Goal: Find specific page/section: Find specific page/section

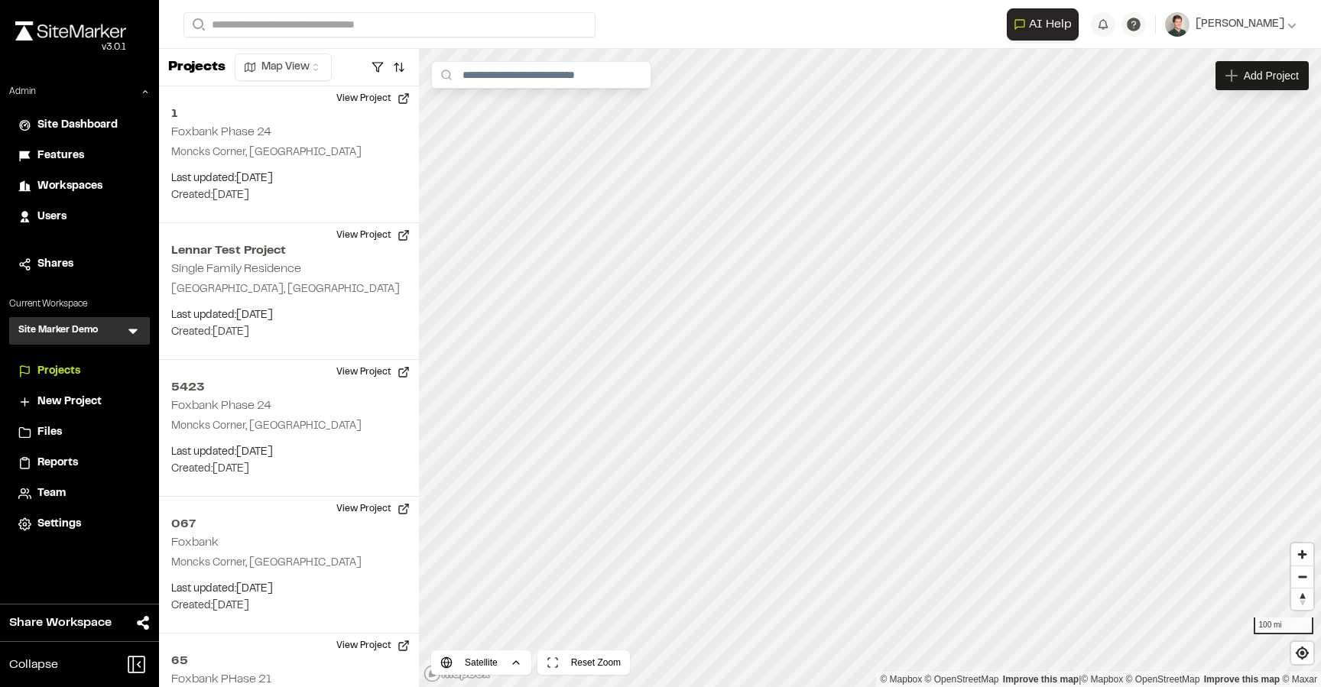
click at [133, 329] on icon at bounding box center [132, 331] width 9 height 5
click at [122, 303] on p "Current Workspace" at bounding box center [79, 304] width 141 height 14
click at [138, 327] on icon at bounding box center [132, 330] width 15 height 15
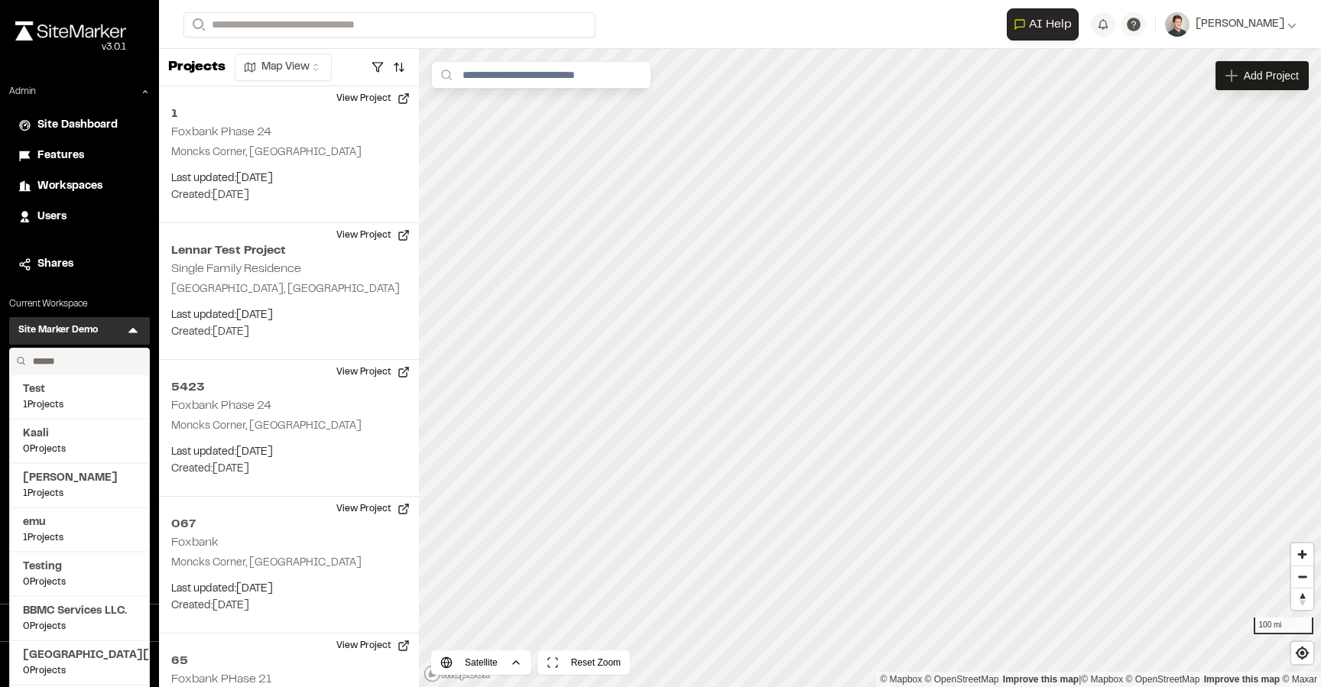
click at [87, 363] on input "text" at bounding box center [85, 362] width 116 height 26
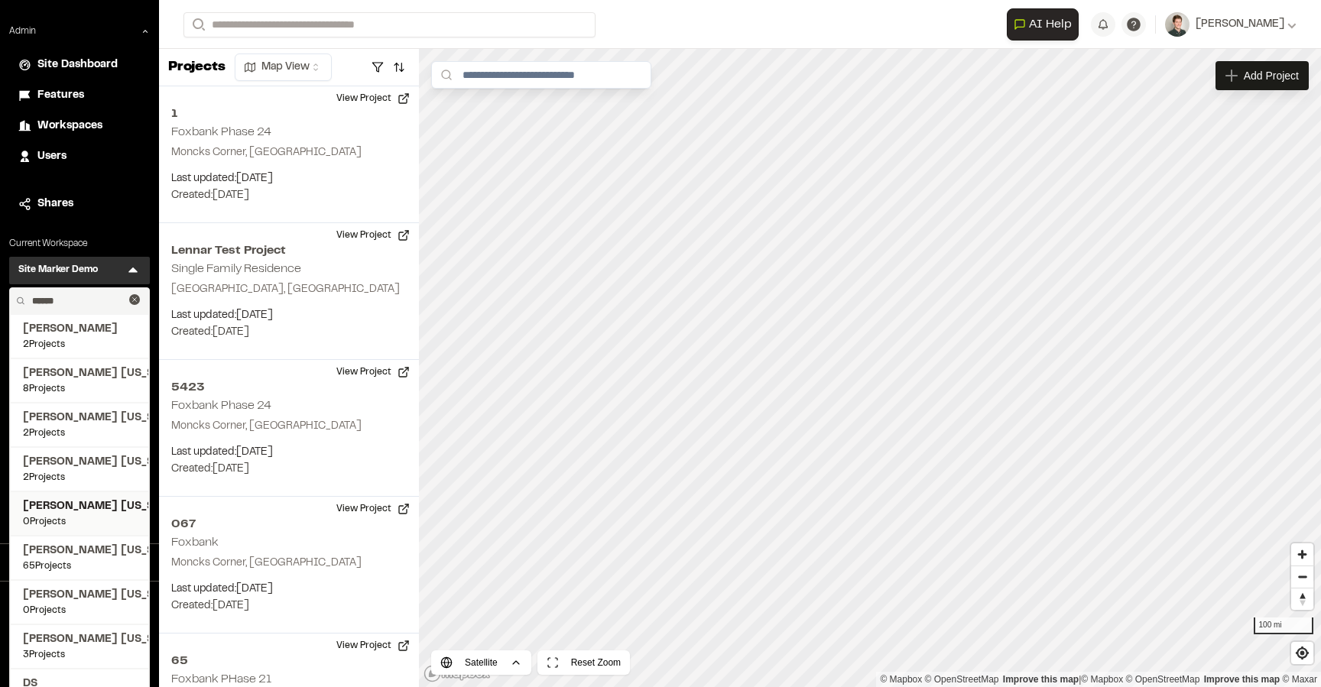
scroll to position [64, 0]
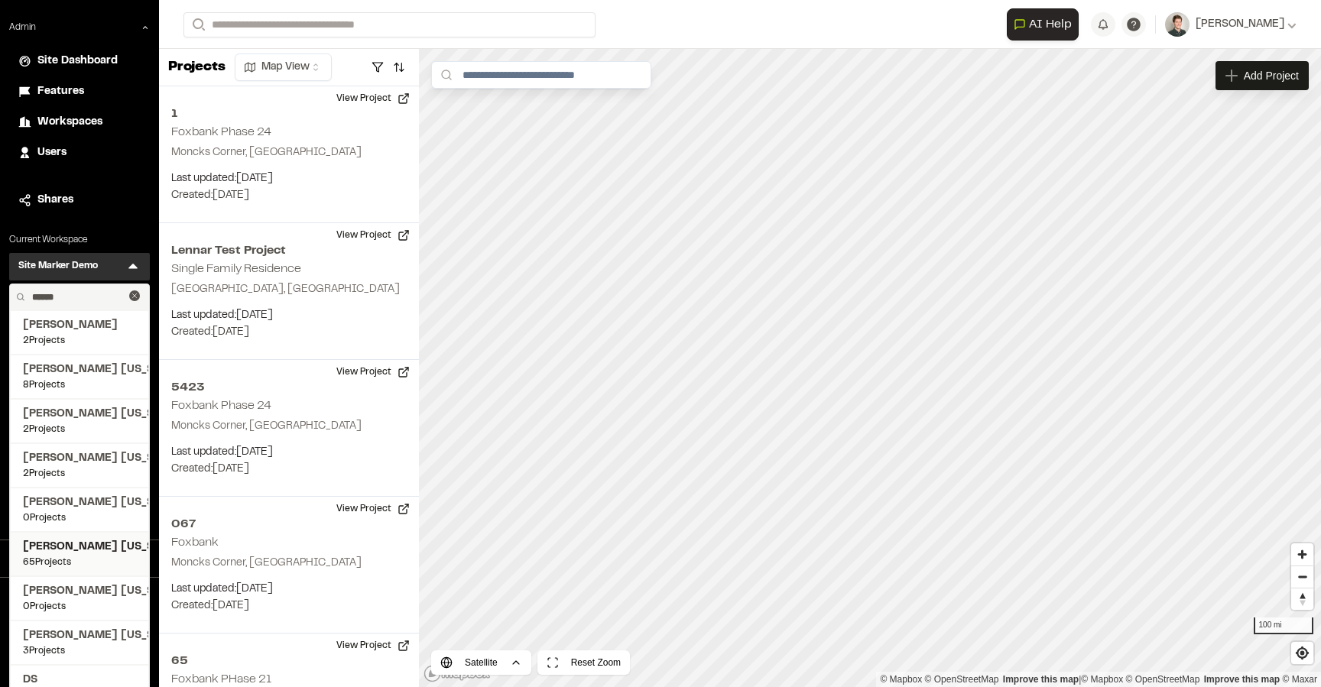
type input "******"
click at [82, 545] on span "[PERSON_NAME] [US_STATE]" at bounding box center [79, 547] width 113 height 17
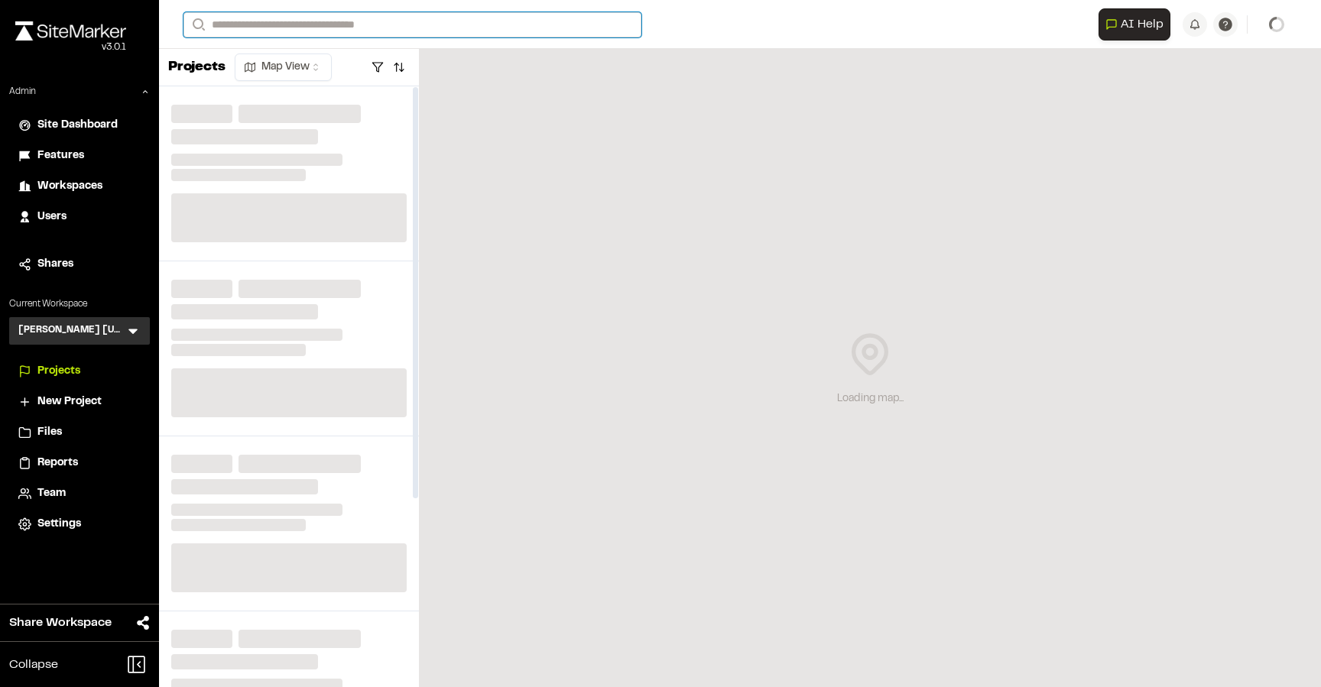
click at [316, 25] on input "Search" at bounding box center [412, 24] width 458 height 25
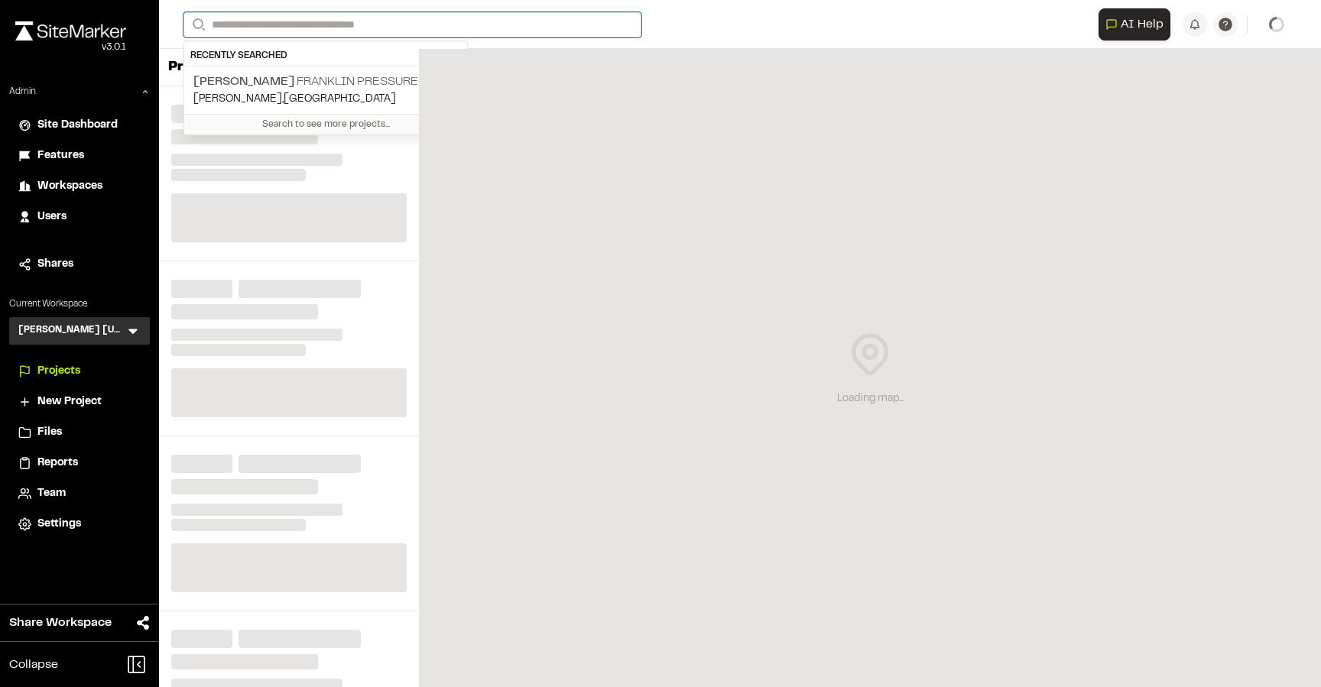
paste input "**********"
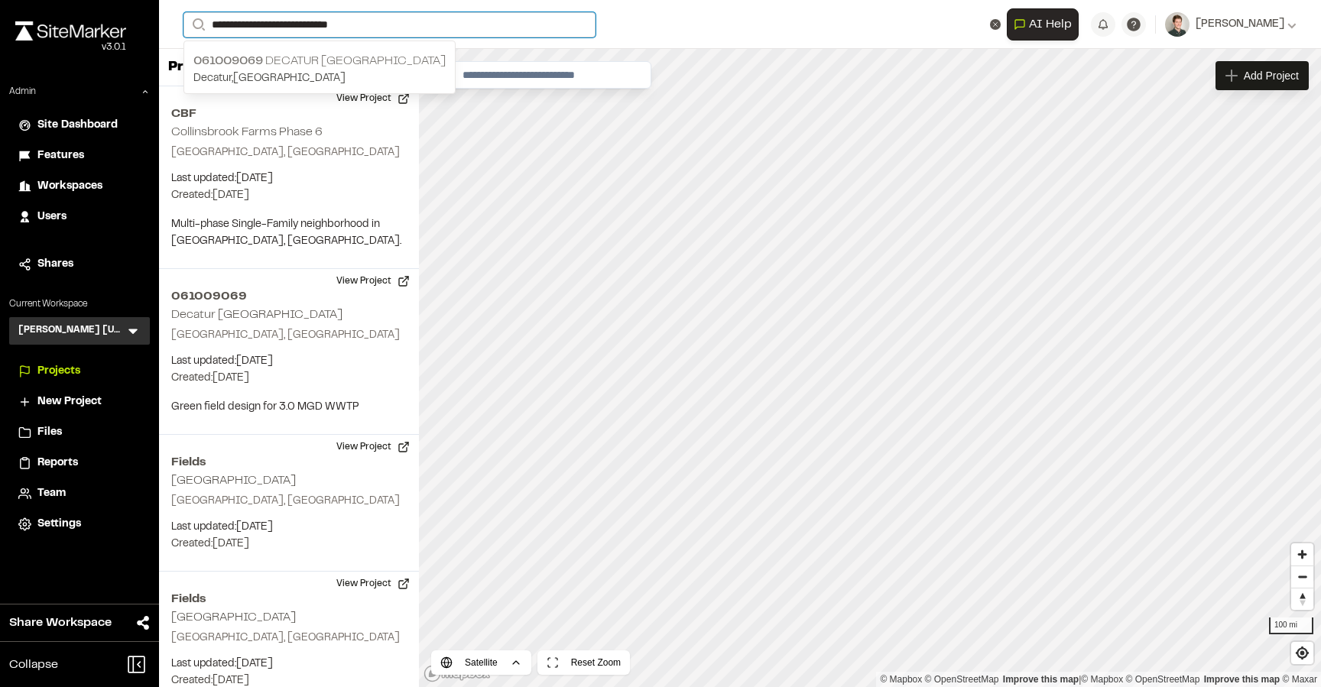
type input "**********"
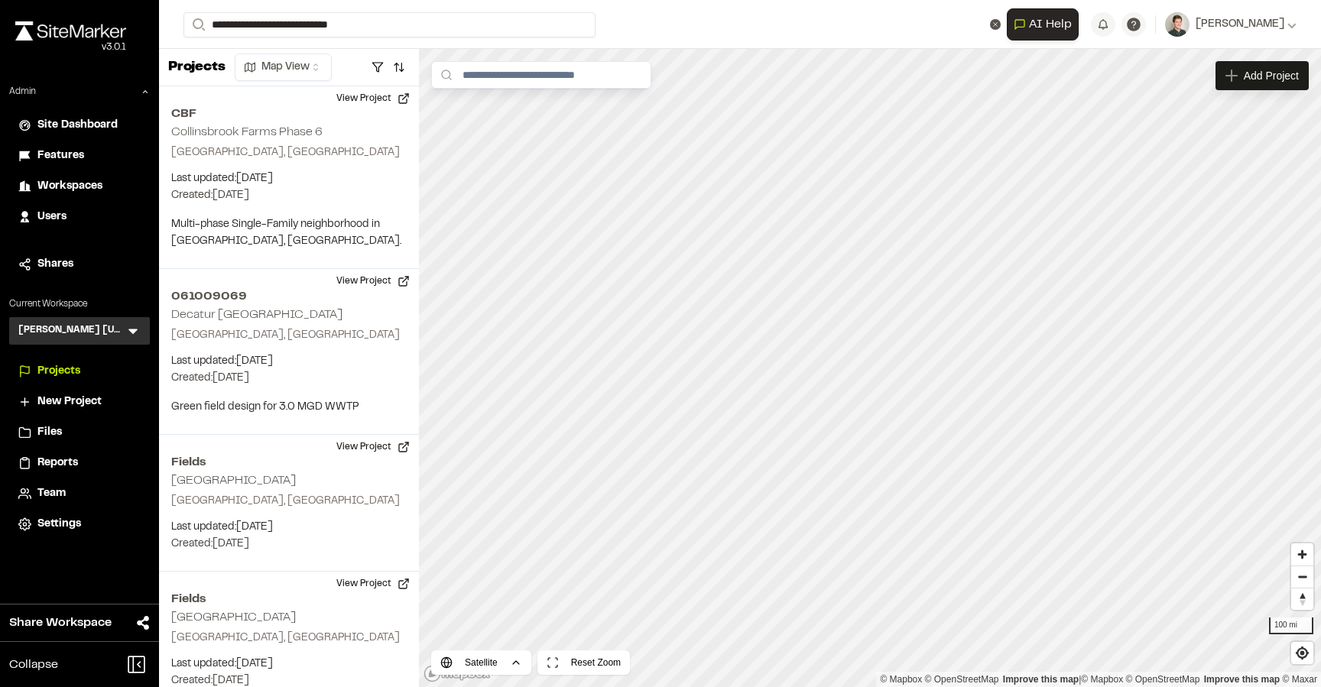
click at [299, 74] on p "Decatur , TX" at bounding box center [319, 78] width 252 height 17
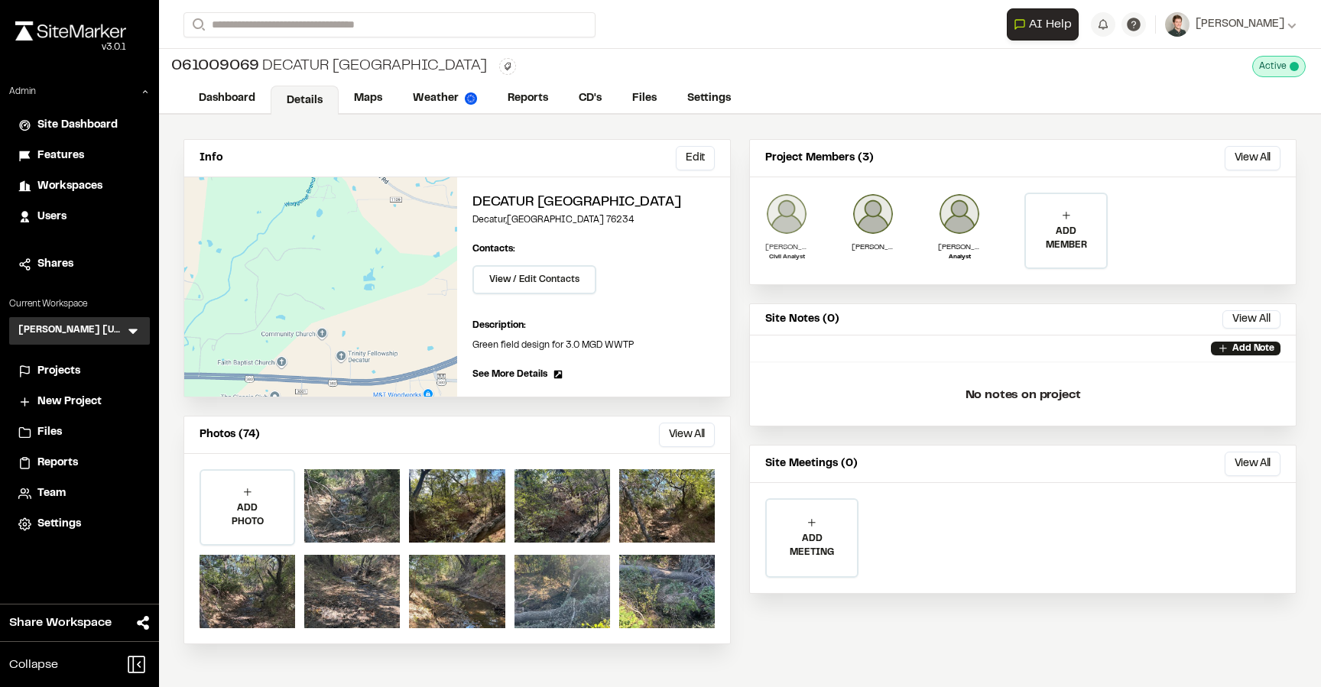
click at [787, 219] on img at bounding box center [786, 214] width 43 height 43
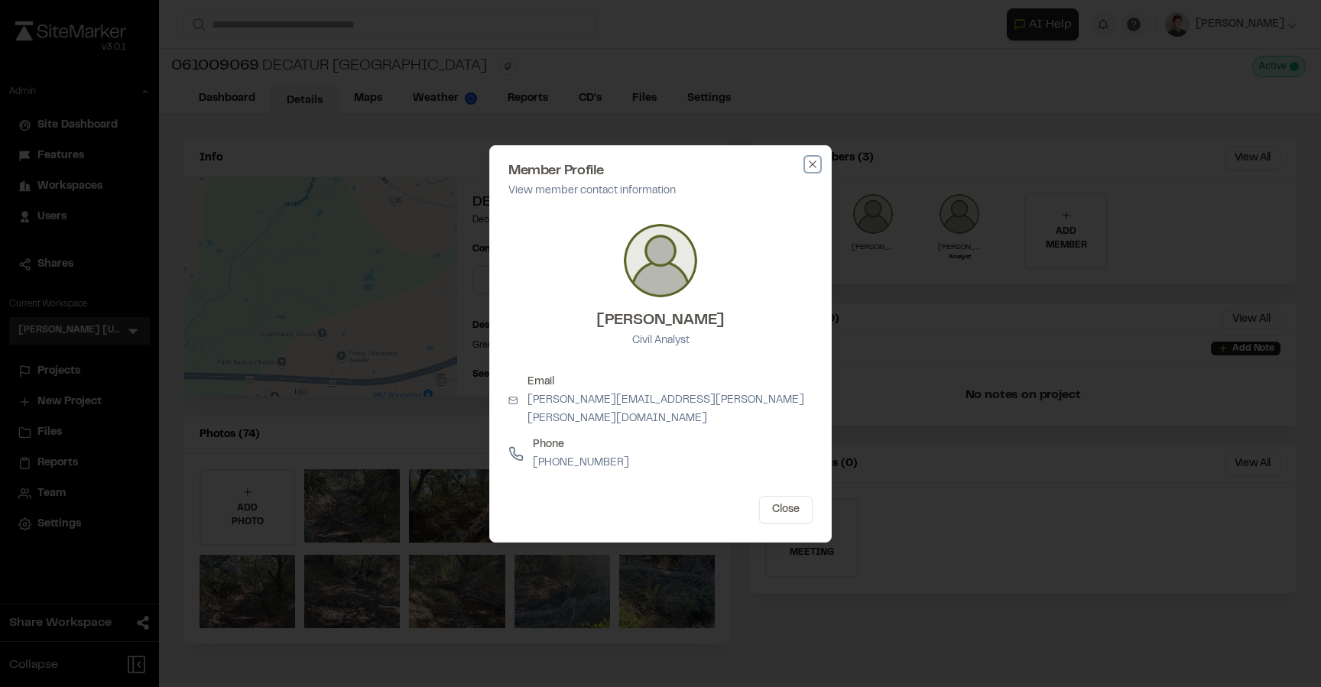
click at [809, 170] on icon "button" at bounding box center [812, 164] width 12 height 12
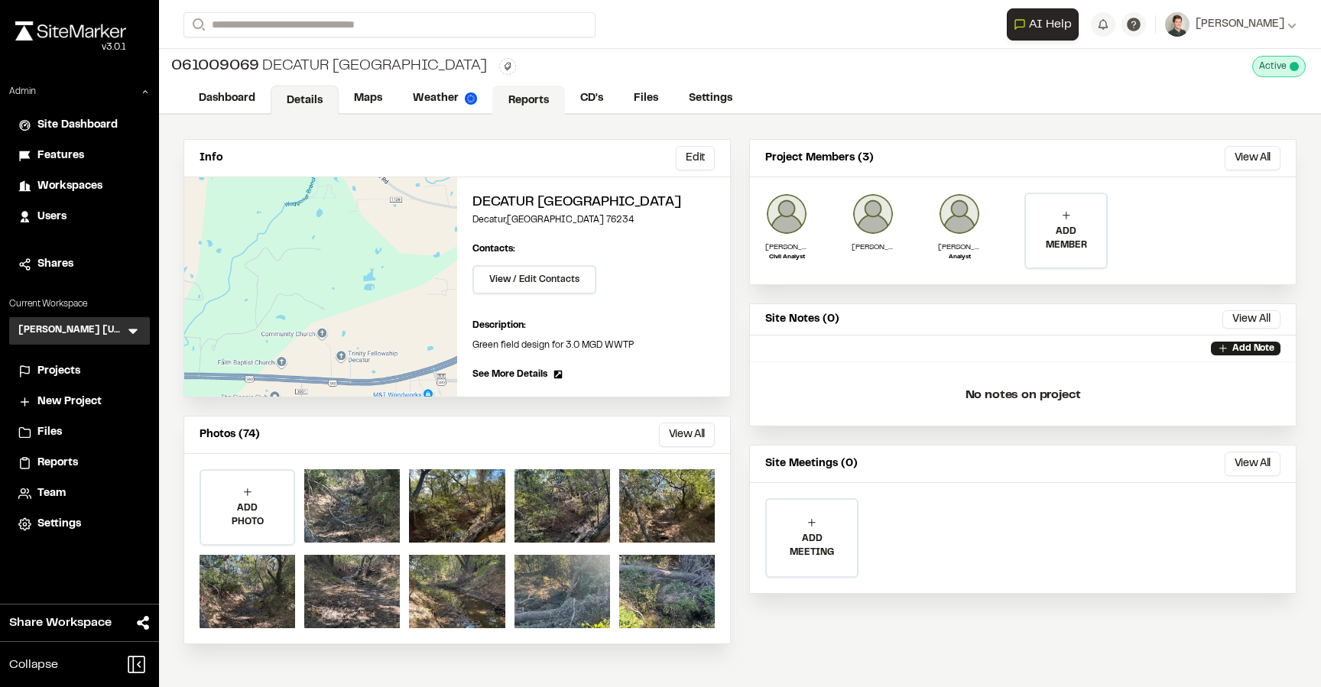
click at [521, 102] on link "Reports" at bounding box center [528, 100] width 73 height 29
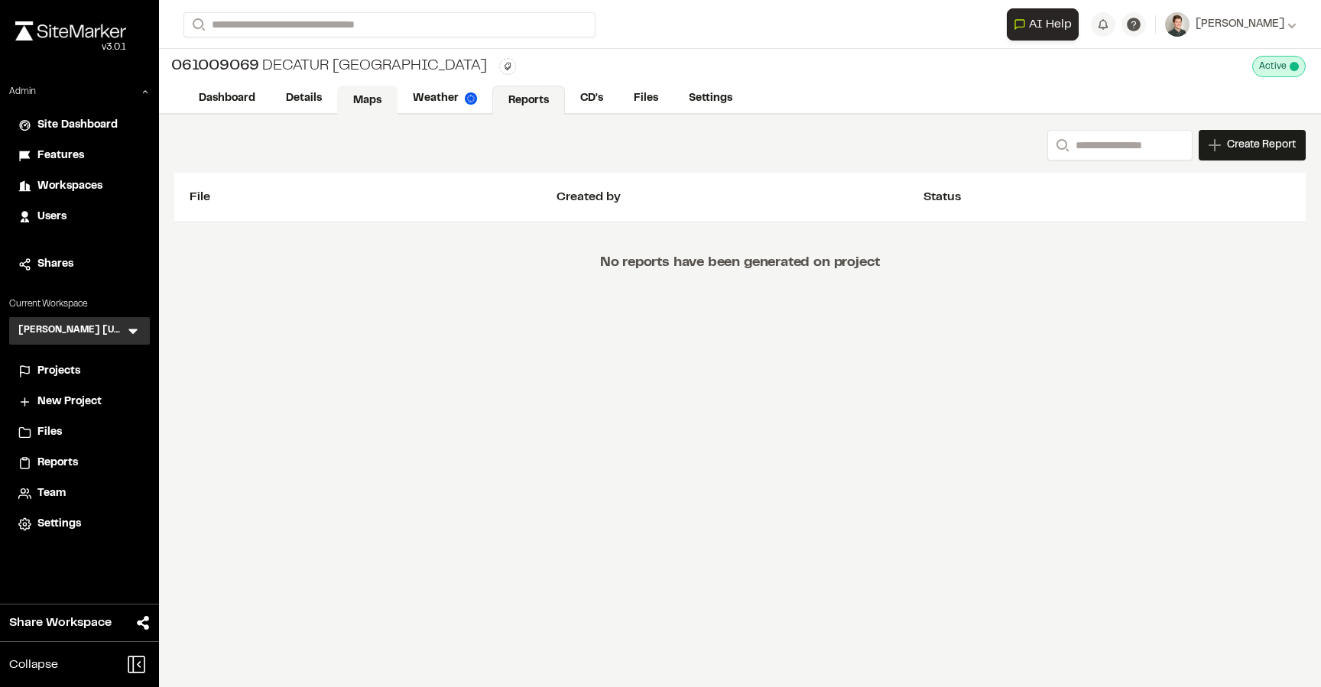
click at [348, 97] on link "Maps" at bounding box center [367, 100] width 60 height 29
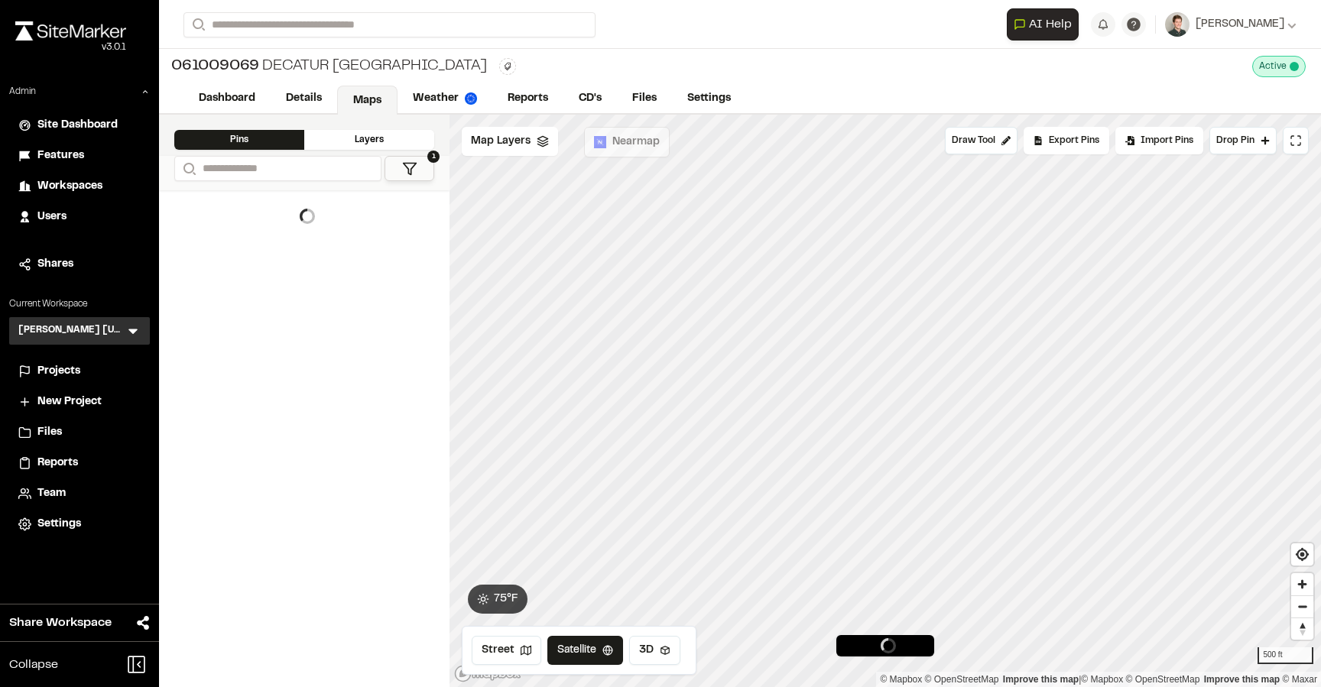
click at [54, 217] on span "Users" at bounding box center [51, 217] width 29 height 17
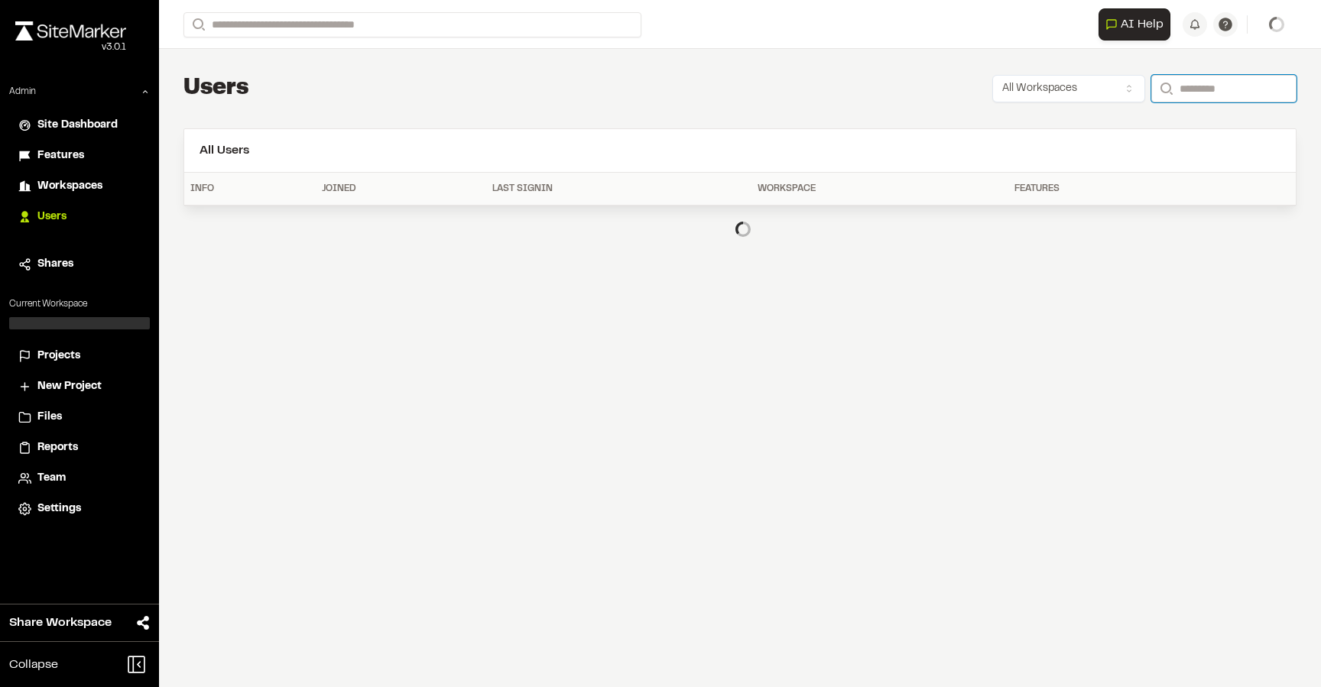
click at [1180, 95] on input "Search" at bounding box center [1223, 89] width 145 height 28
paste input "**********"
type input "**********"
click at [1184, 94] on input "**********" at bounding box center [1217, 89] width 159 height 28
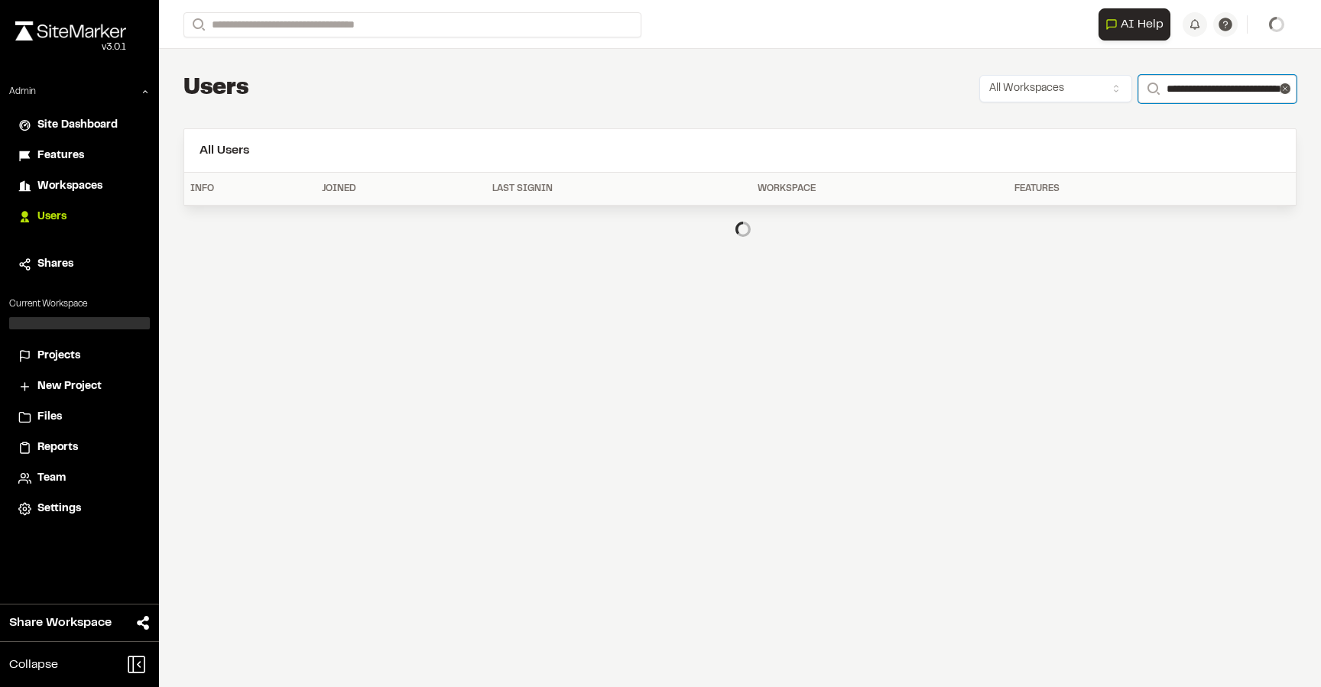
click at [1184, 94] on input "**********" at bounding box center [1217, 89] width 159 height 28
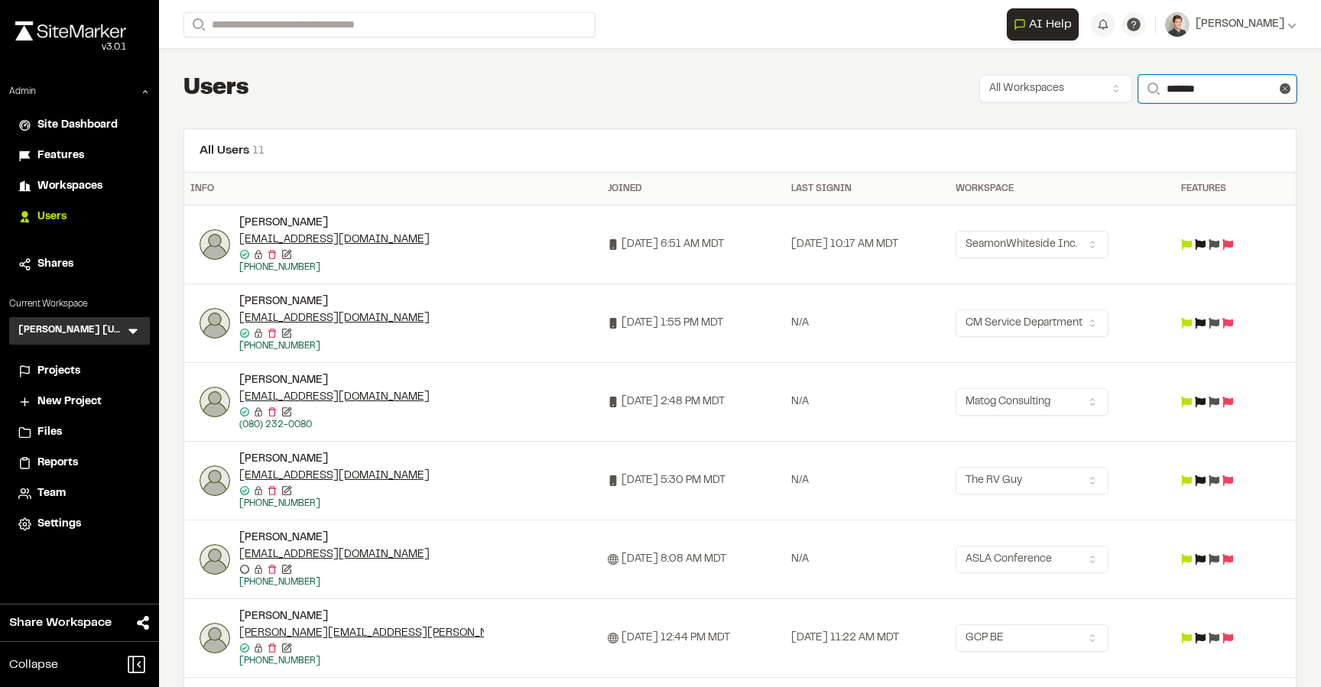
scroll to position [409, 0]
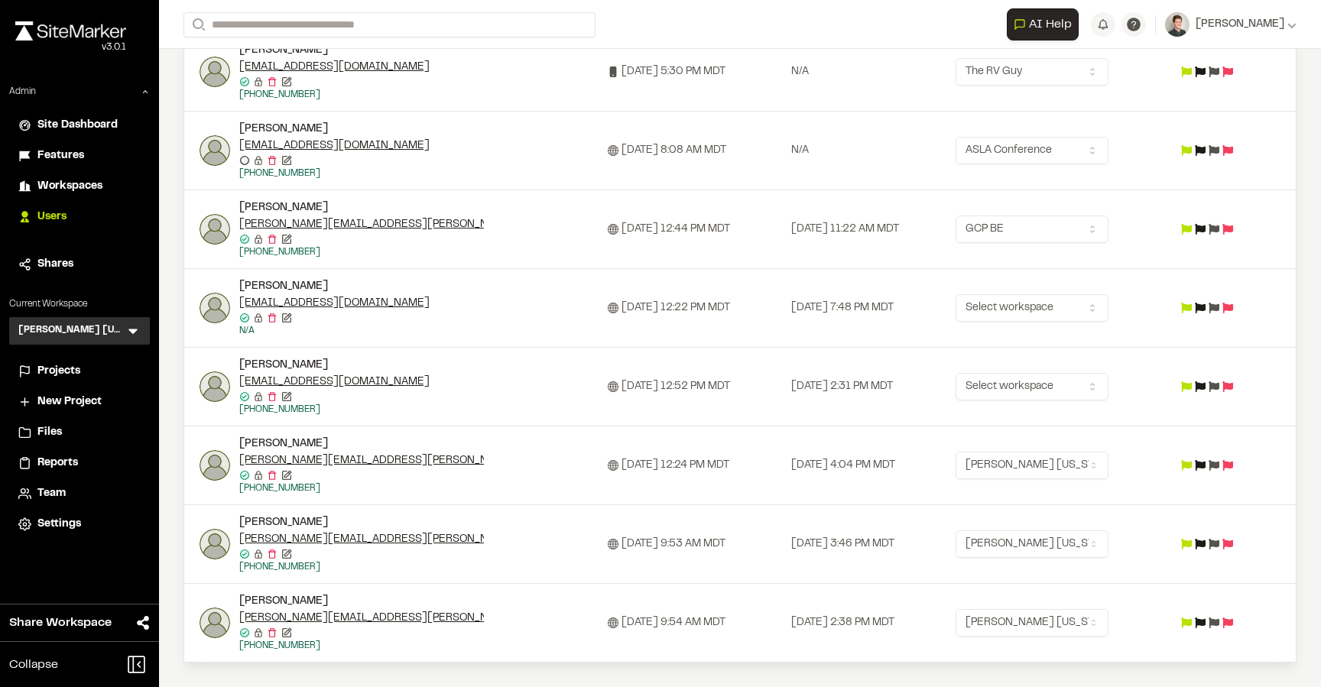
type input "*******"
click at [209, 621] on img at bounding box center [215, 623] width 31 height 31
click at [707, 420] on div at bounding box center [660, 343] width 1321 height 687
click at [1220, 622] on div at bounding box center [1220, 623] width 79 height 11
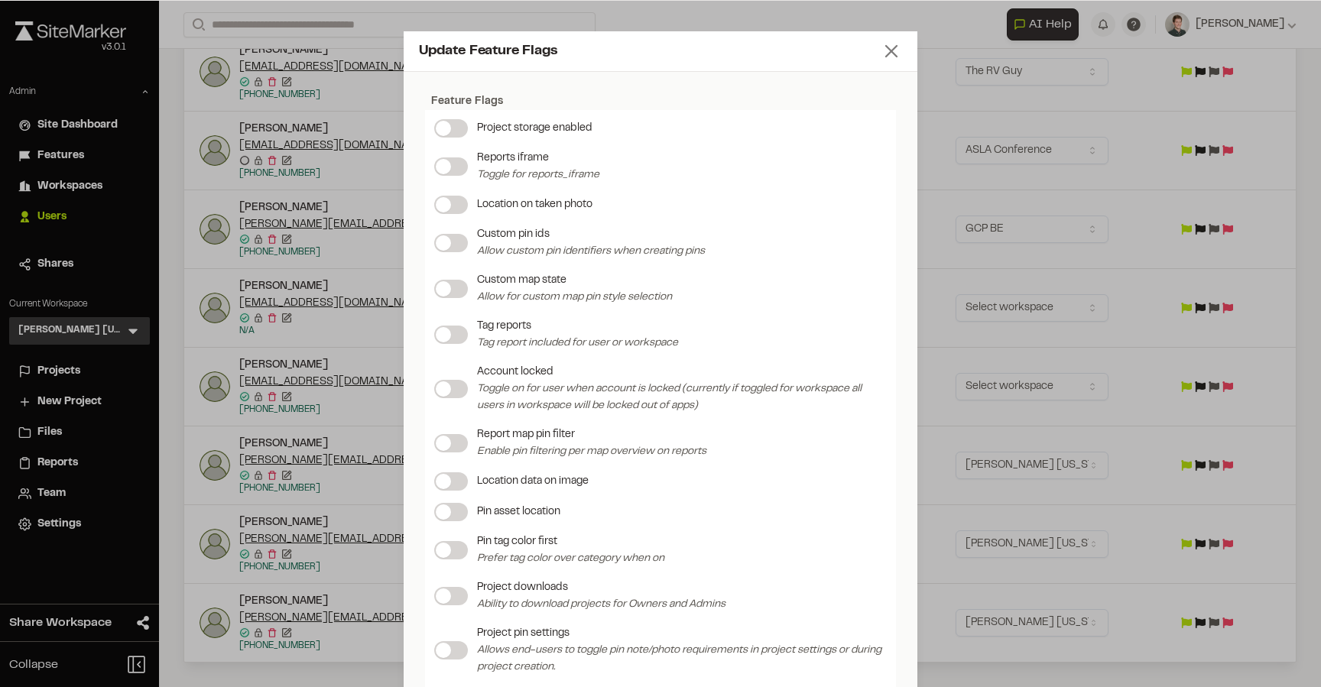
click at [891, 52] on line at bounding box center [891, 51] width 11 height 11
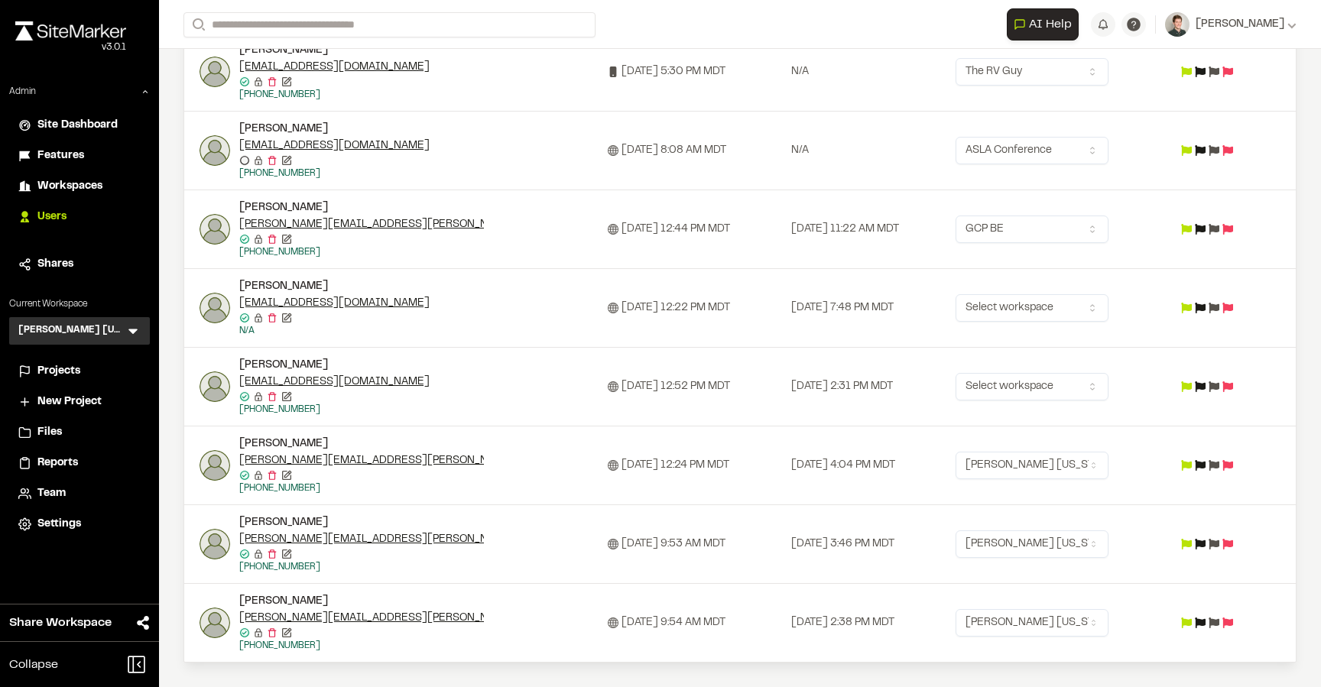
click at [31, 488] on icon at bounding box center [24, 493] width 13 height 15
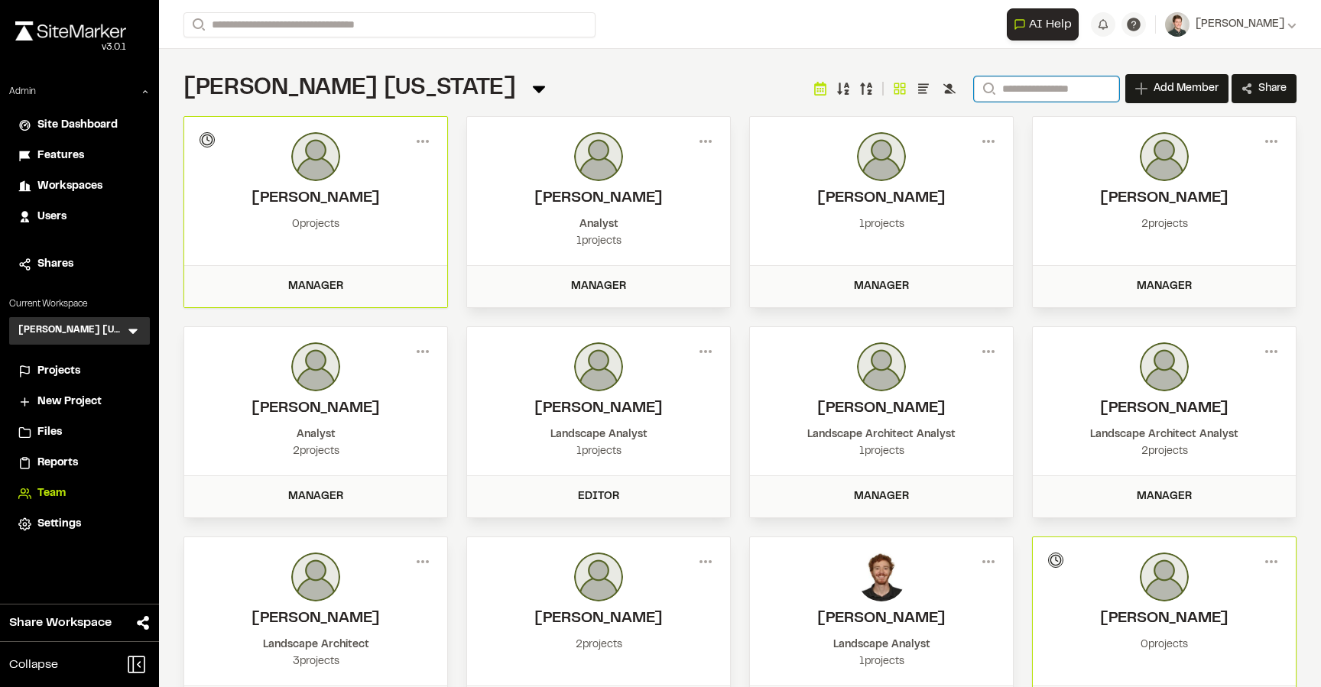
click at [1047, 92] on input "Search" at bounding box center [1046, 88] width 145 height 25
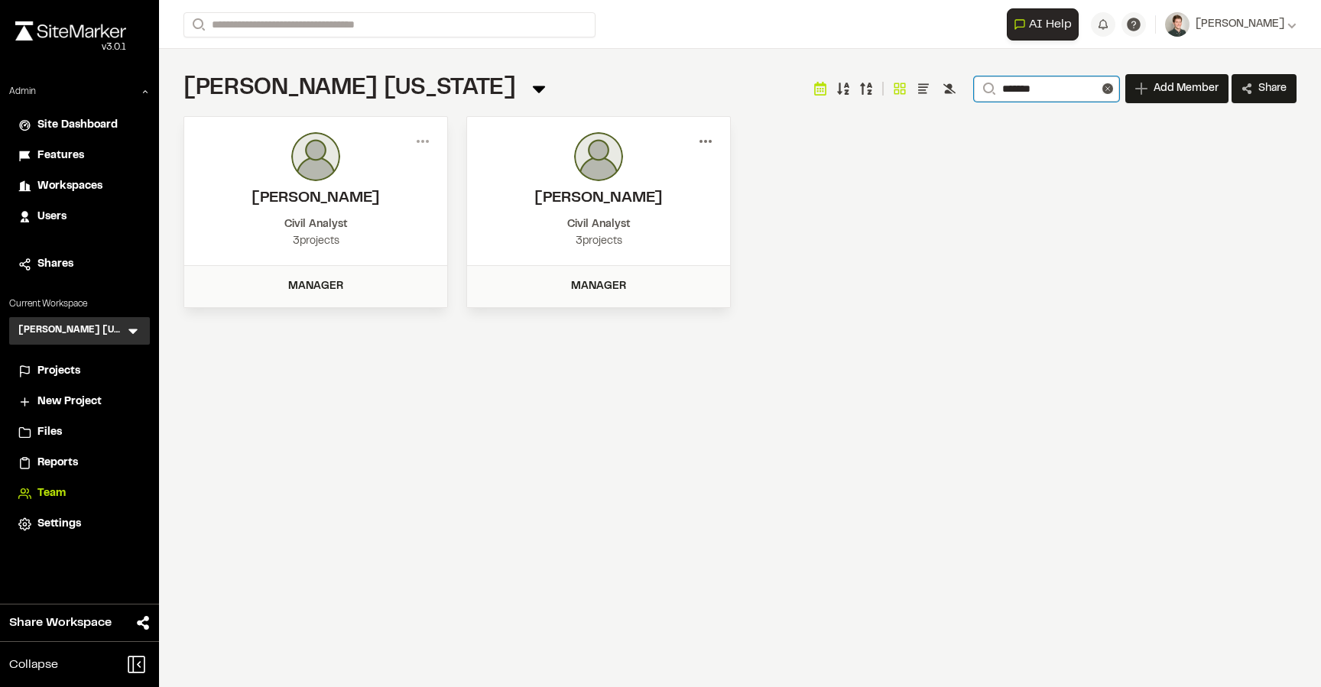
type input "*******"
click at [704, 146] on icon at bounding box center [705, 141] width 24 height 24
click at [635, 192] on div "Edit Permissions" at bounding box center [650, 196] width 133 height 23
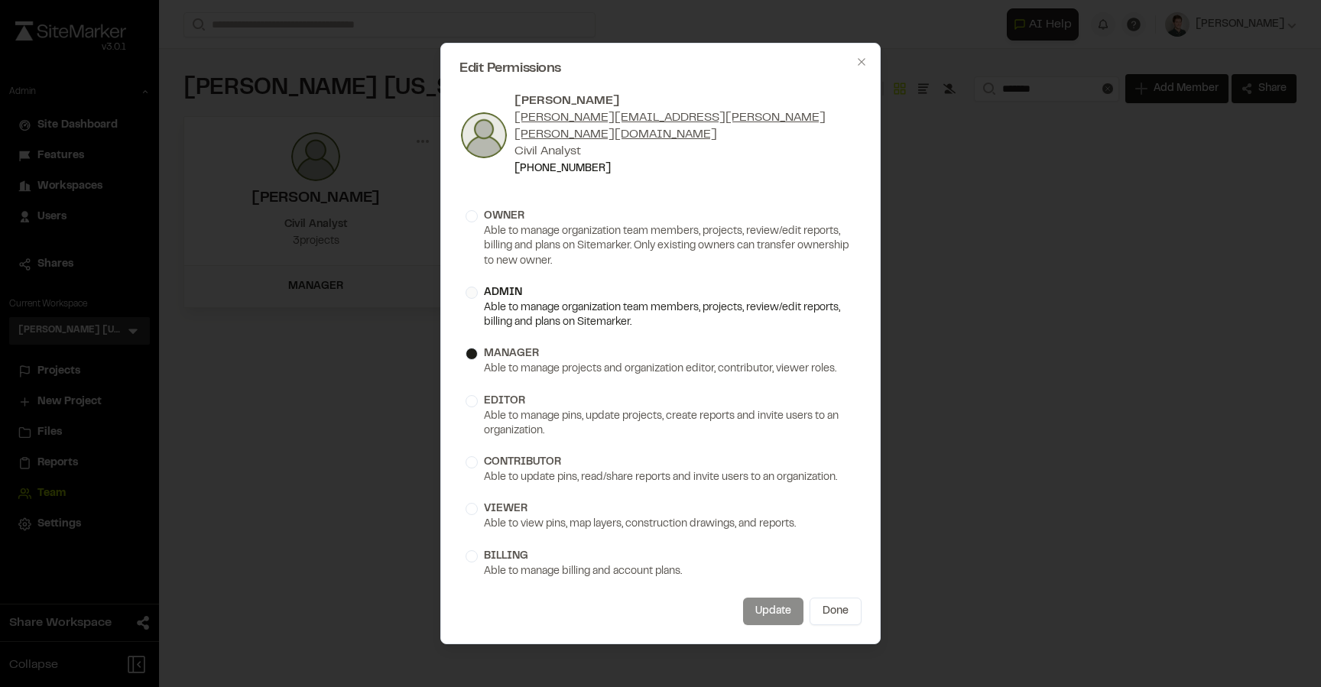
click at [476, 287] on div at bounding box center [472, 293] width 12 height 12
click at [771, 602] on button "Update" at bounding box center [773, 612] width 60 height 28
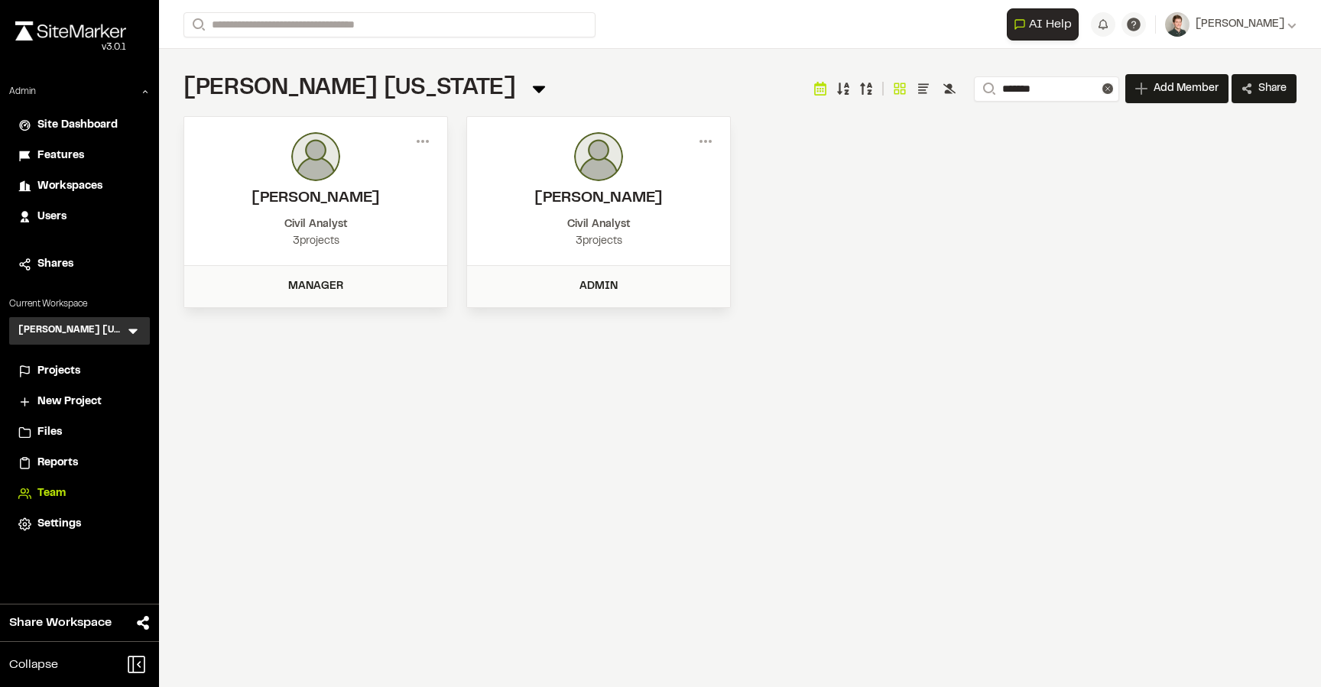
click at [132, 330] on icon at bounding box center [132, 331] width 9 height 5
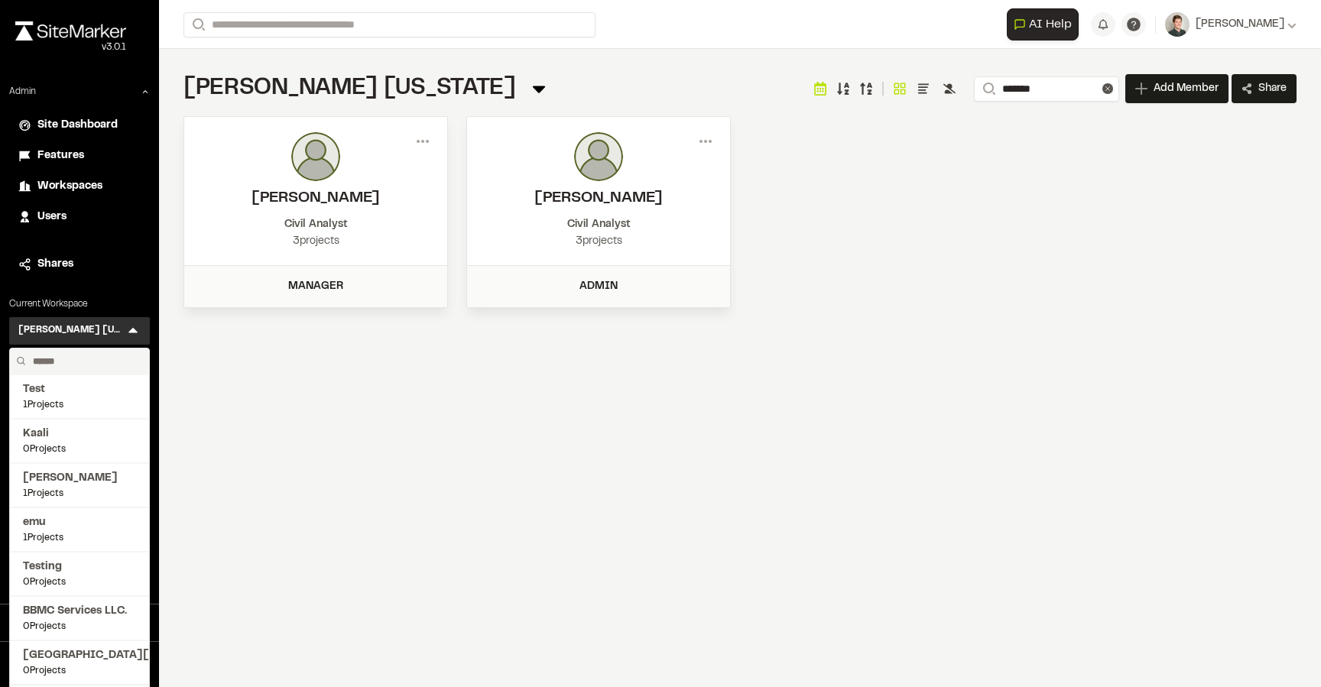
click at [229, 368] on div "**********" at bounding box center [740, 343] width 1162 height 687
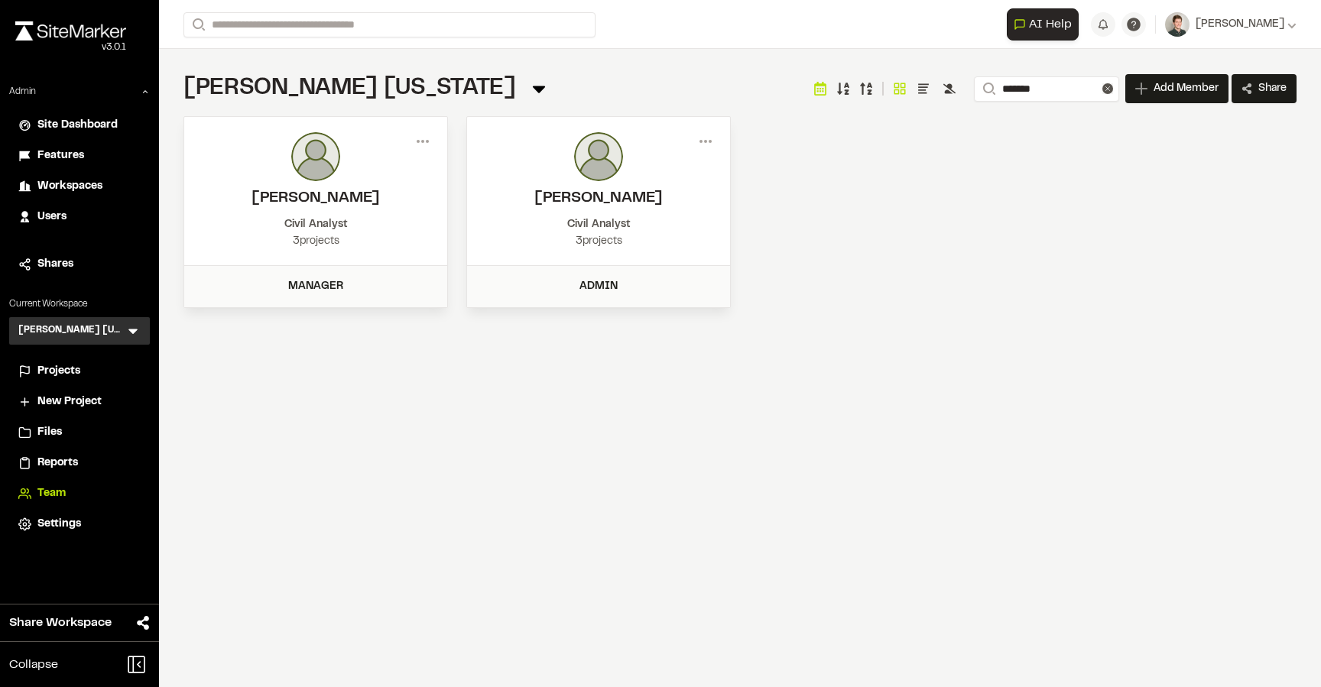
click at [84, 371] on div "Projects" at bounding box center [88, 371] width 103 height 17
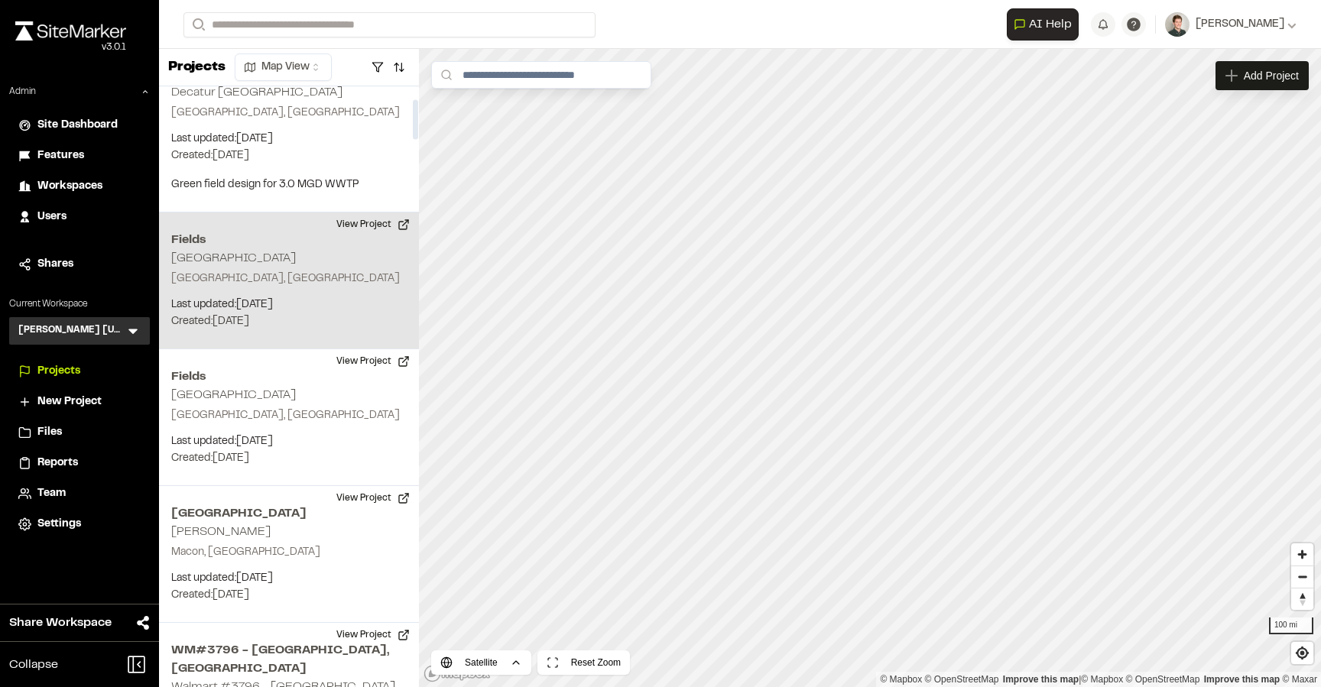
scroll to position [223, 0]
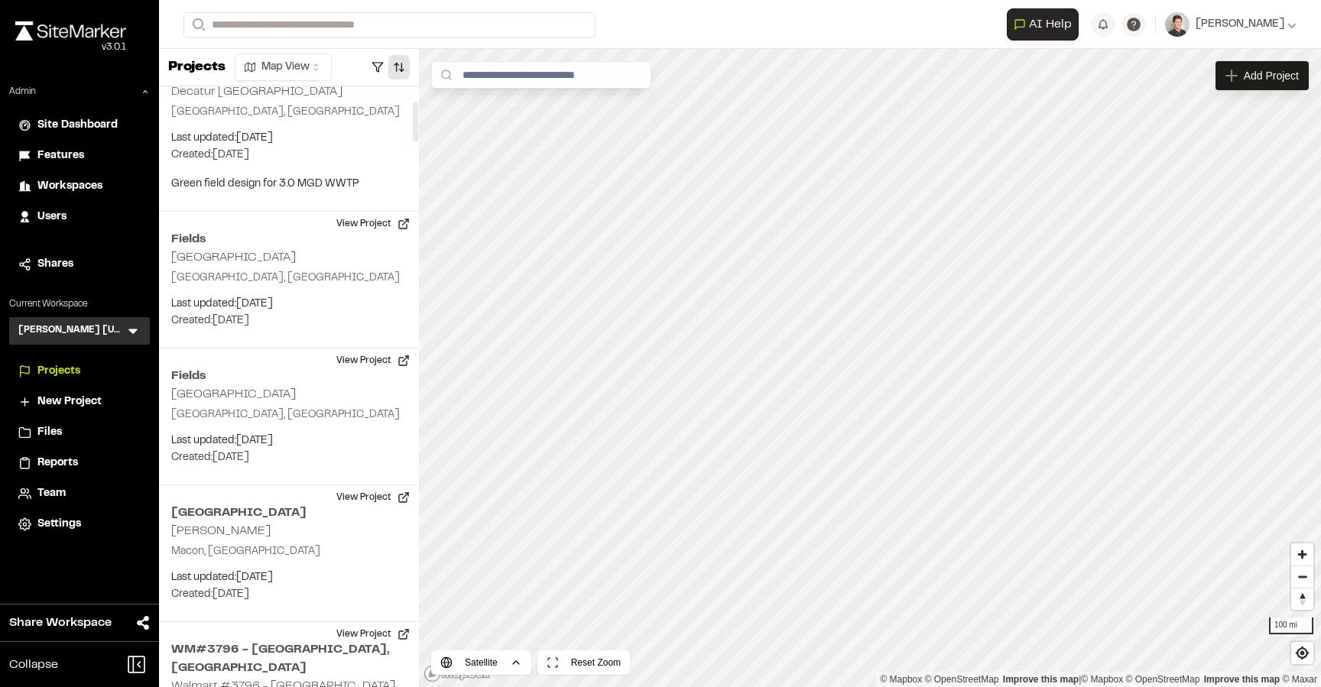
click at [404, 65] on button "button" at bounding box center [398, 67] width 21 height 24
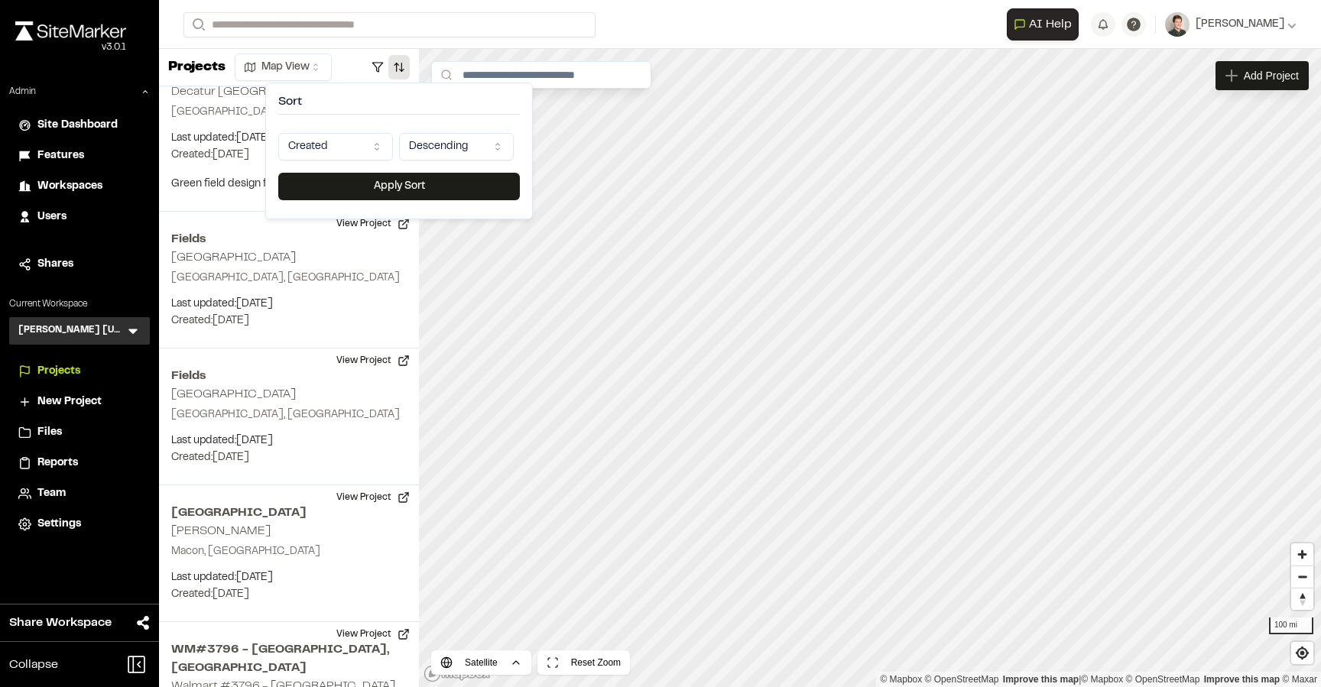
click at [340, 139] on html "Close sidebar v 3.0.1 Admin Site Dashboard Features Workspaces Users Shares Cur…" at bounding box center [660, 343] width 1321 height 687
click at [360, 194] on button "Apply Sort" at bounding box center [399, 187] width 242 height 28
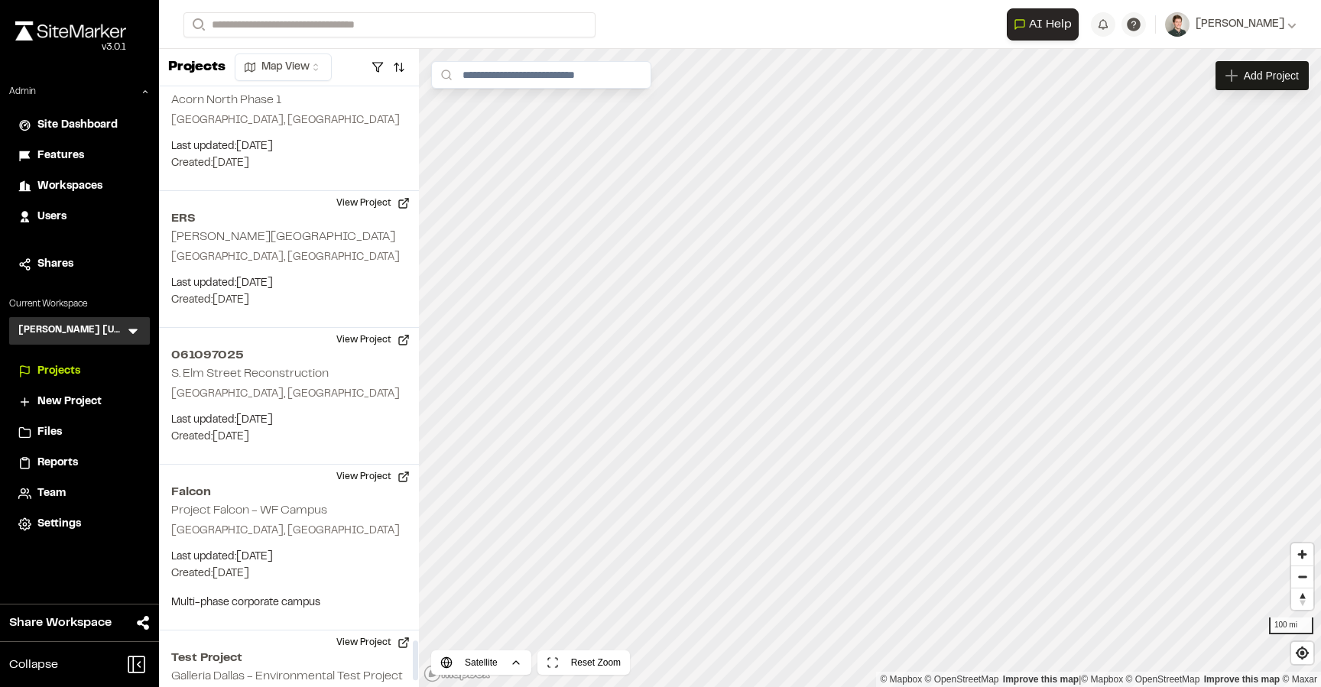
scroll to position [8468, 0]
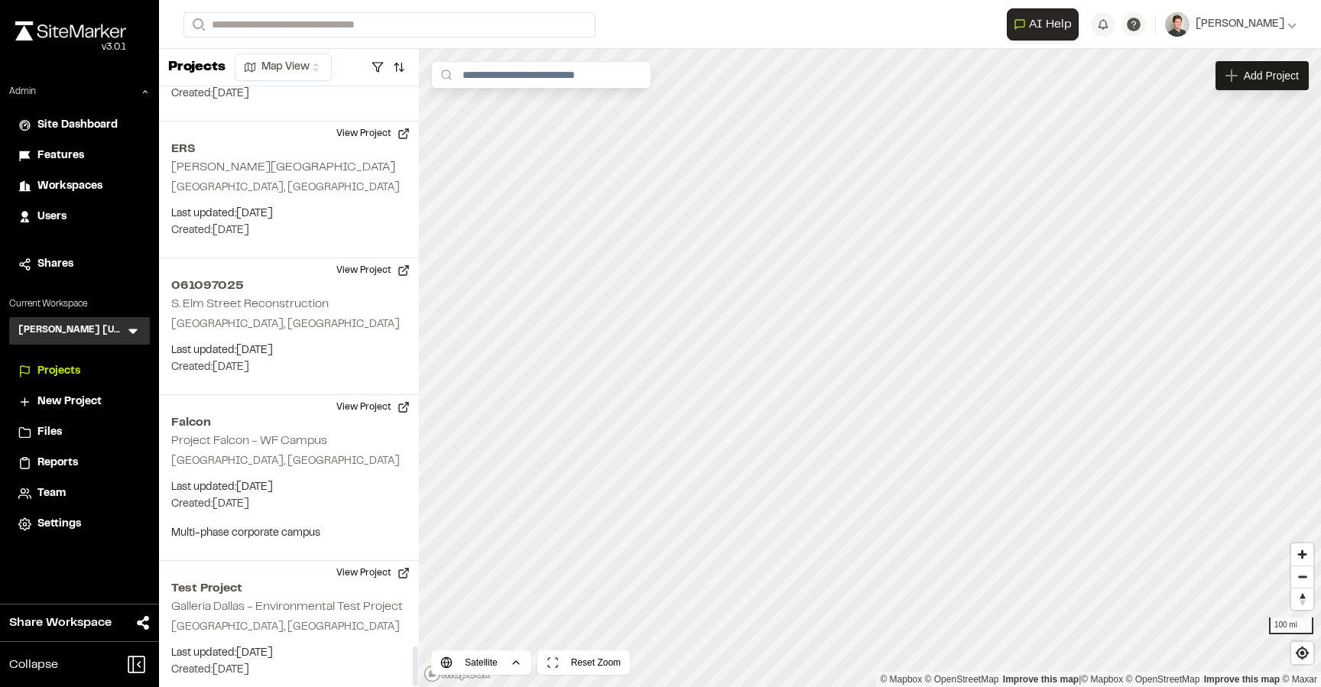
click at [124, 327] on div "Kimley Horn Texas KH Menu Test 1 Projects Kaali 0 Projects Kate 1 Projects emu …" at bounding box center [79, 331] width 141 height 28
click at [133, 330] on icon at bounding box center [132, 331] width 9 height 5
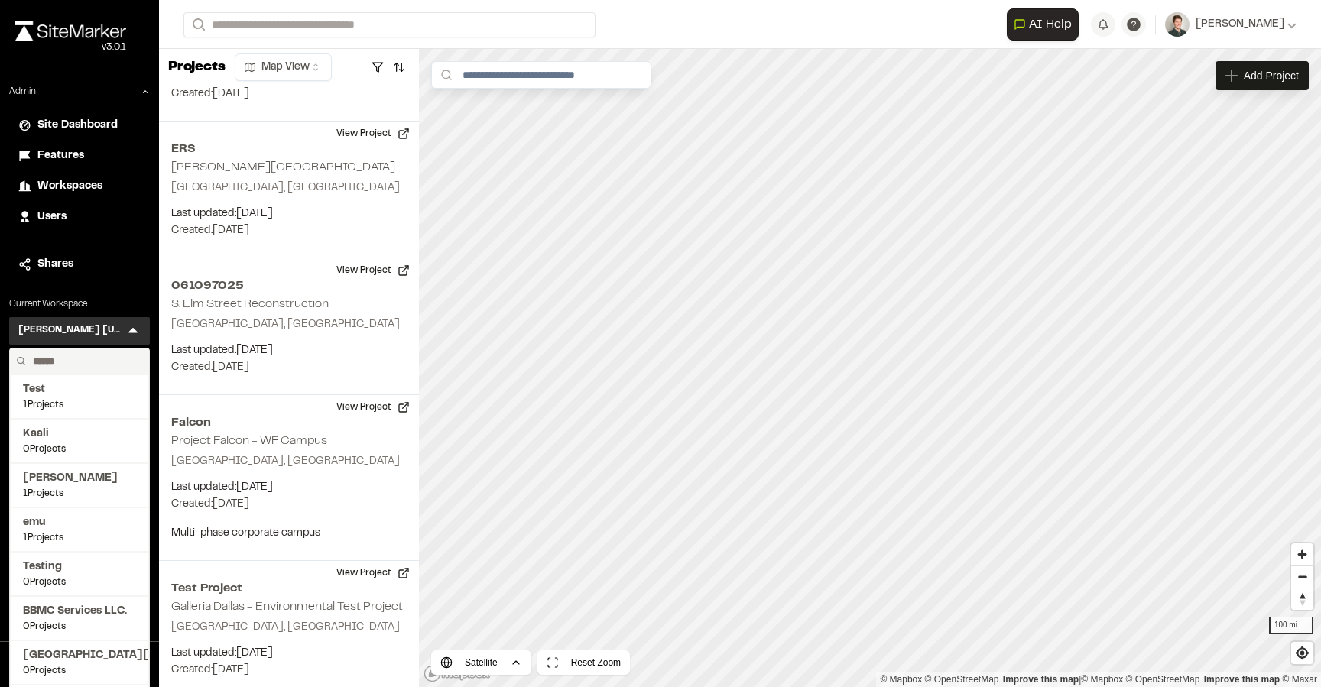
click at [90, 366] on input "text" at bounding box center [85, 362] width 116 height 26
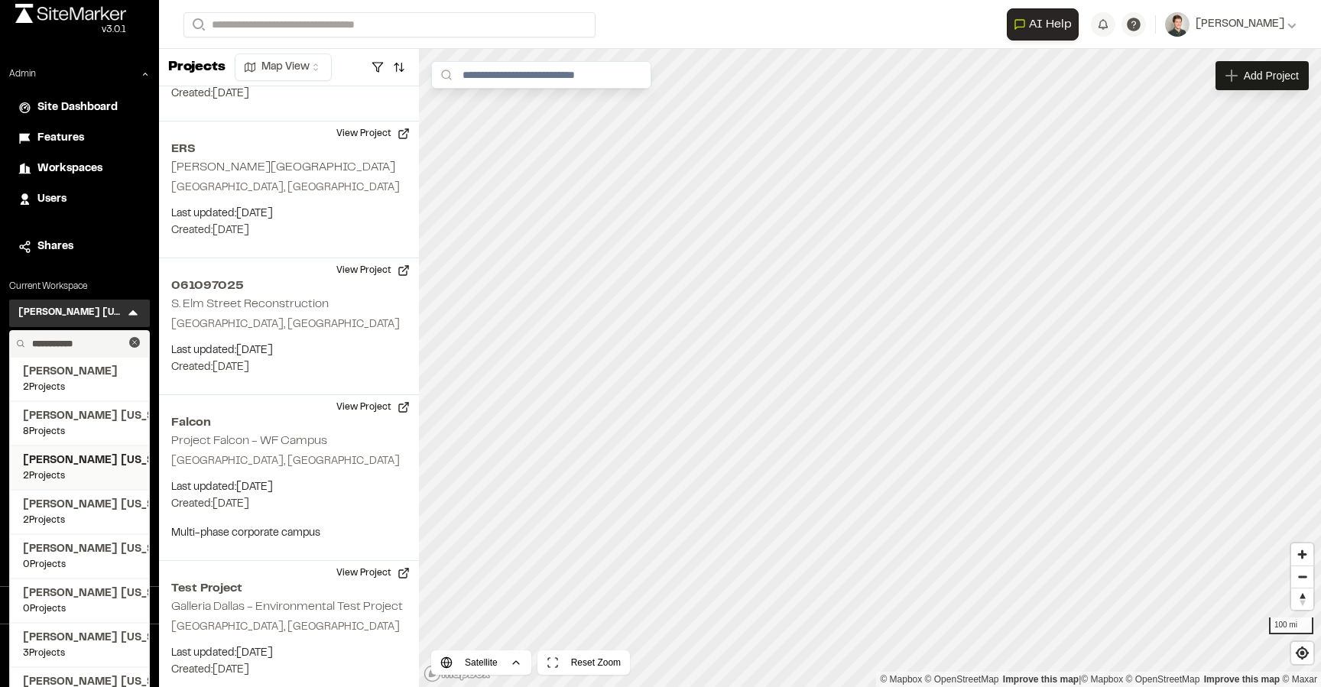
scroll to position [31, 0]
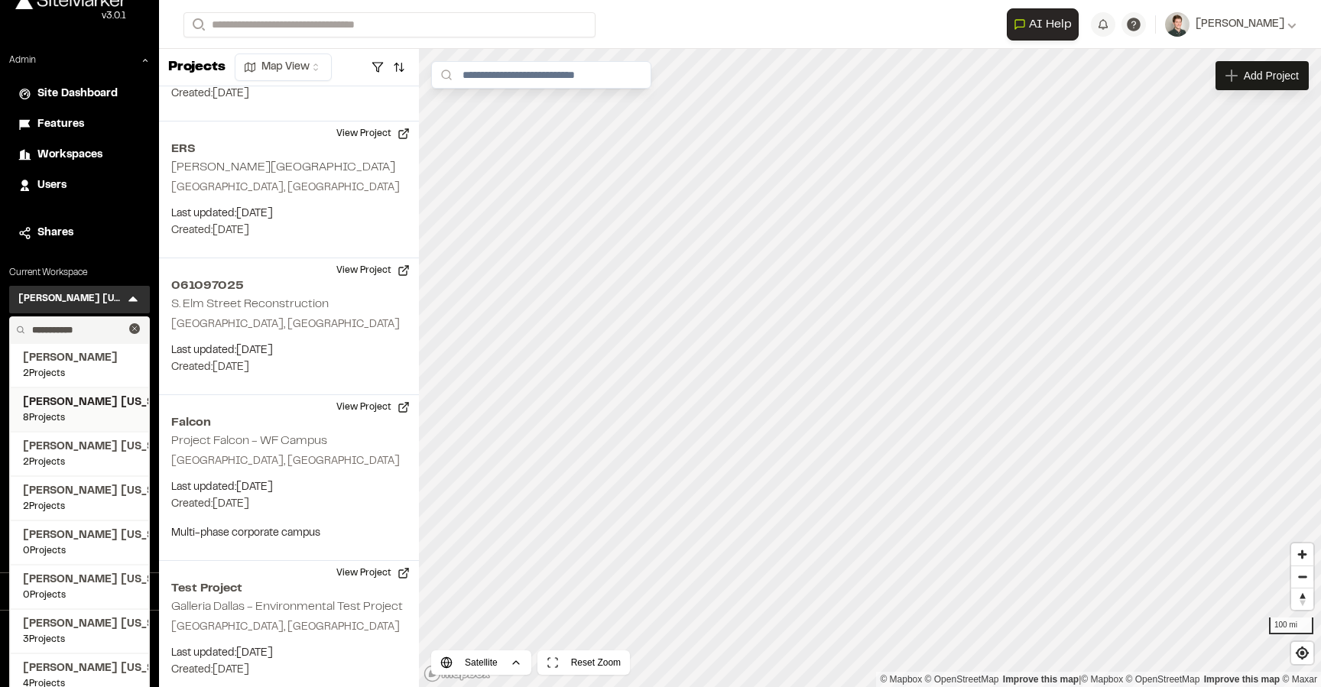
type input "**********"
click at [94, 423] on span "8 Projects" at bounding box center [79, 418] width 113 height 14
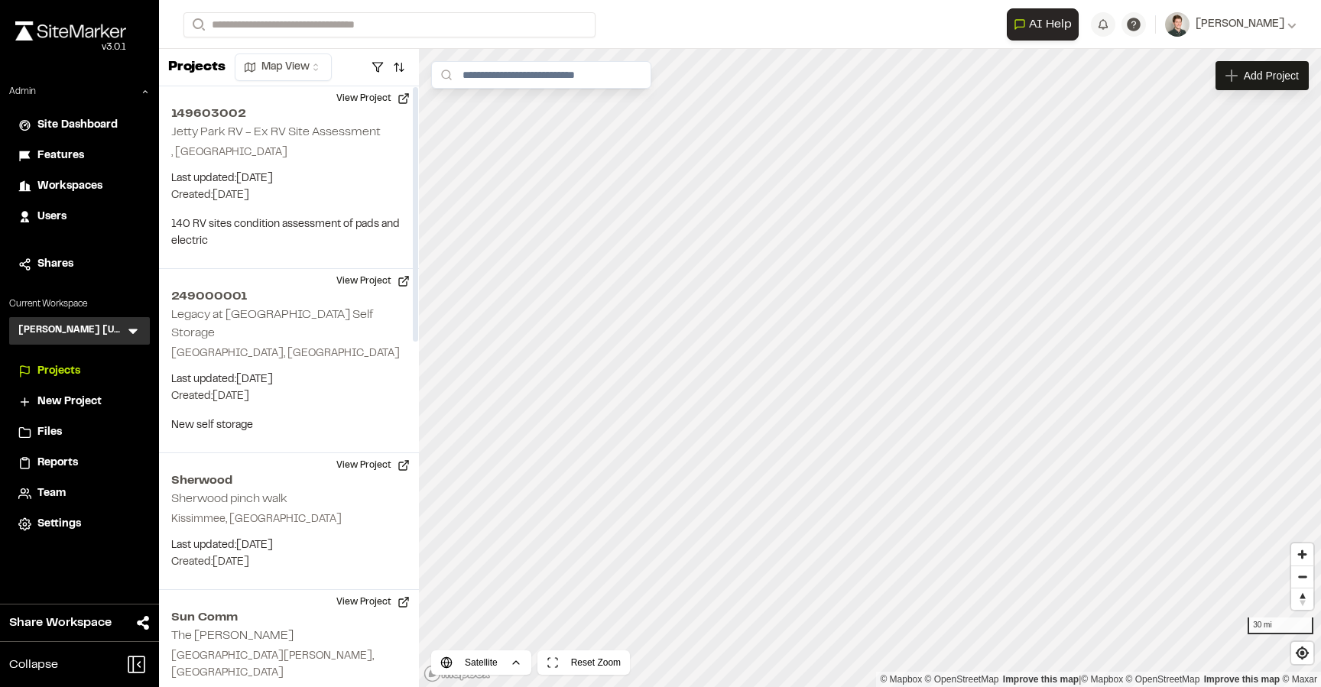
click at [135, 329] on icon at bounding box center [132, 331] width 9 height 5
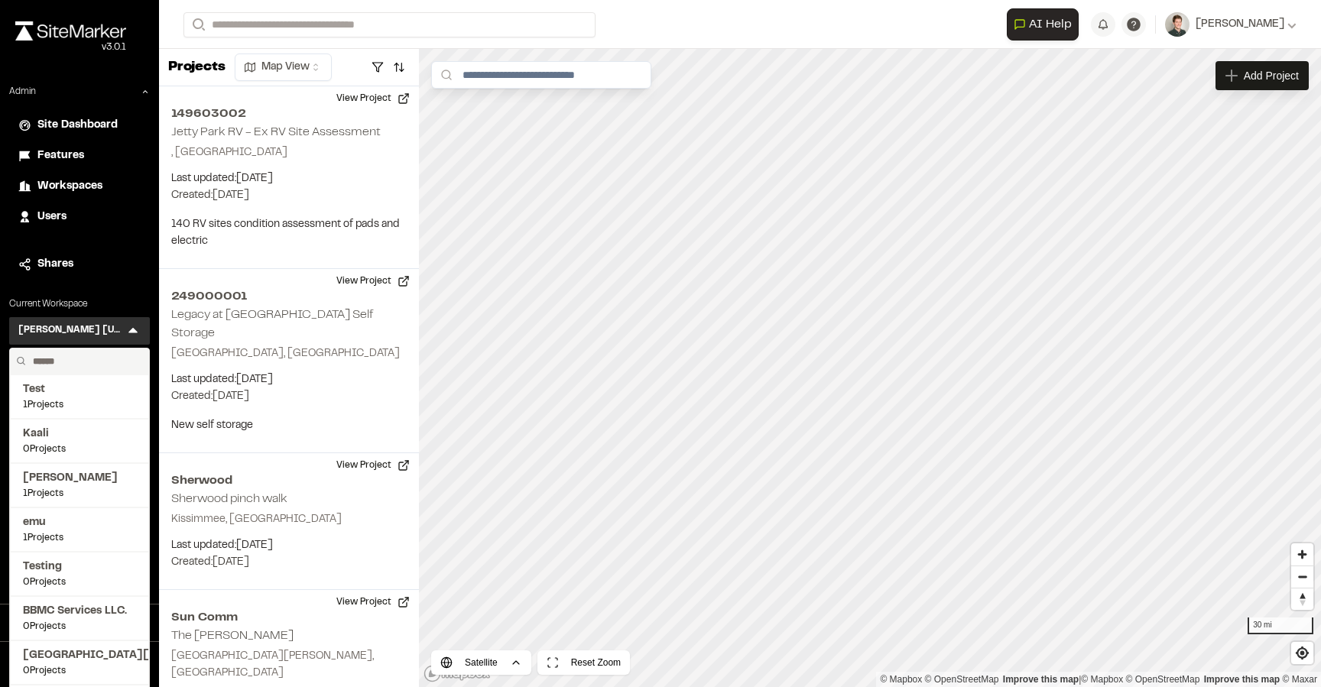
click at [104, 358] on input "text" at bounding box center [85, 362] width 116 height 26
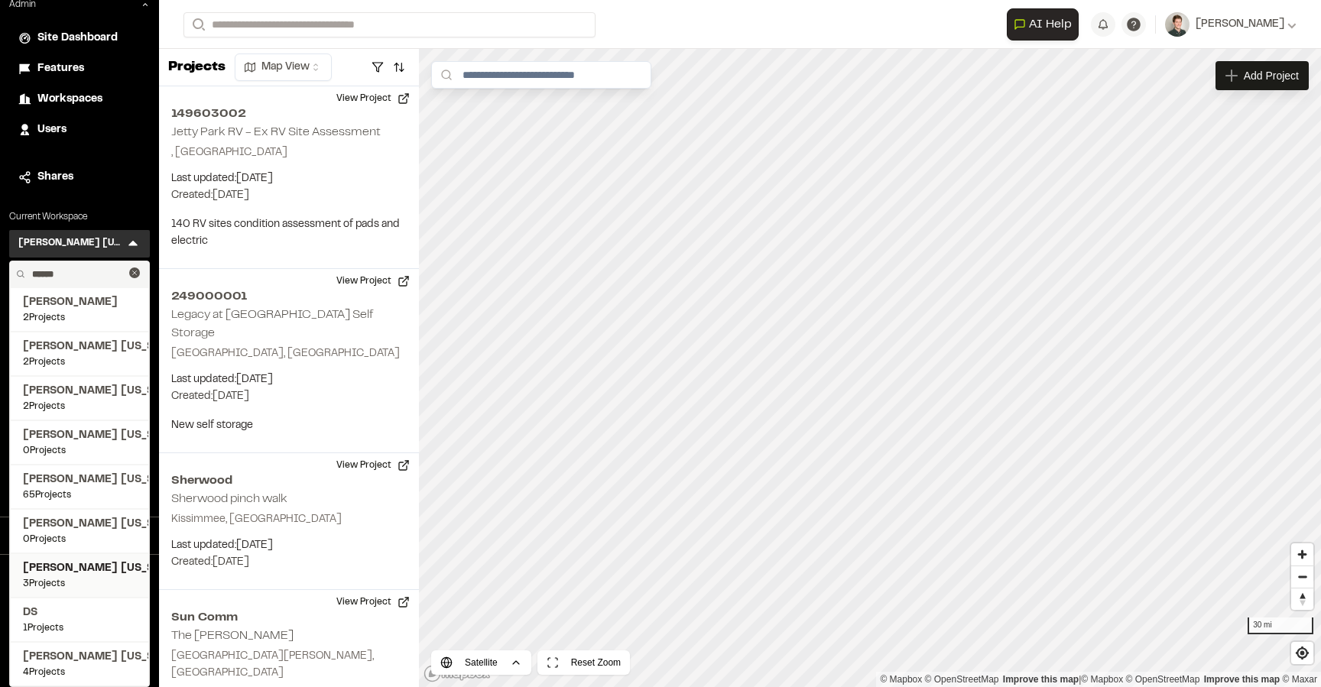
type input "******"
click at [89, 571] on span "[PERSON_NAME] [US_STATE]" at bounding box center [79, 568] width 113 height 17
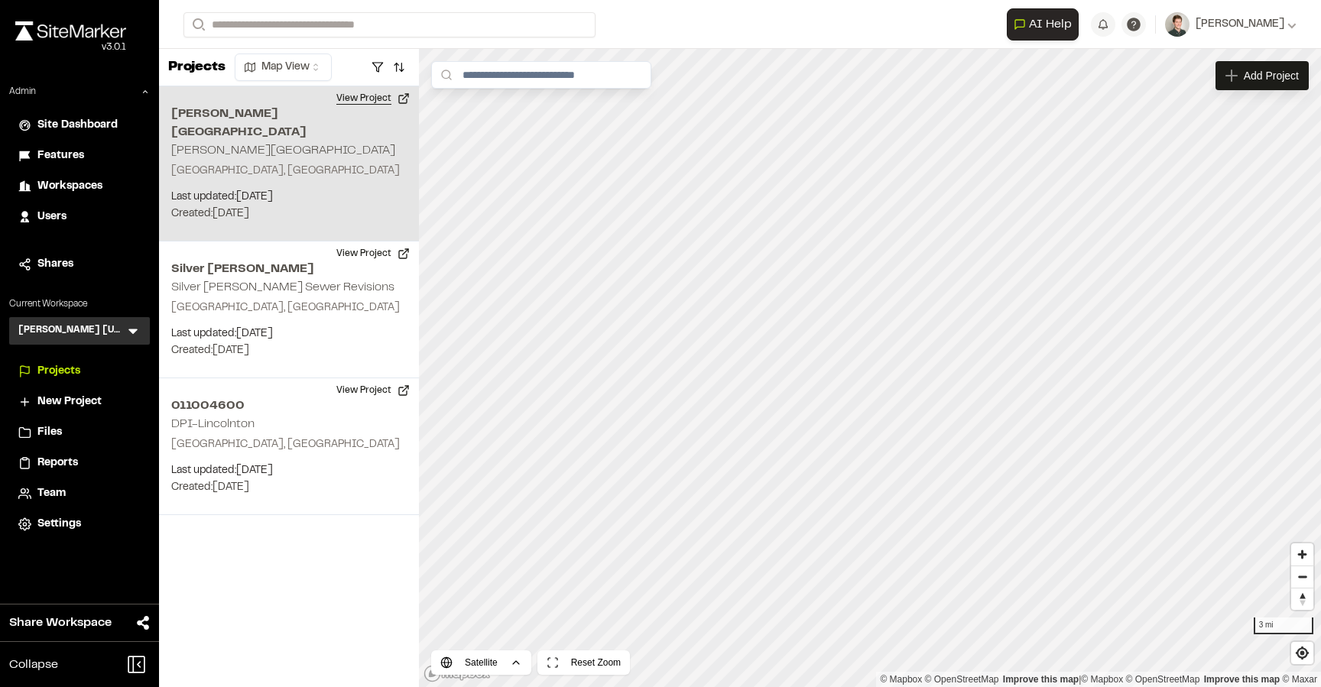
click at [375, 105] on button "View Project" at bounding box center [373, 98] width 92 height 24
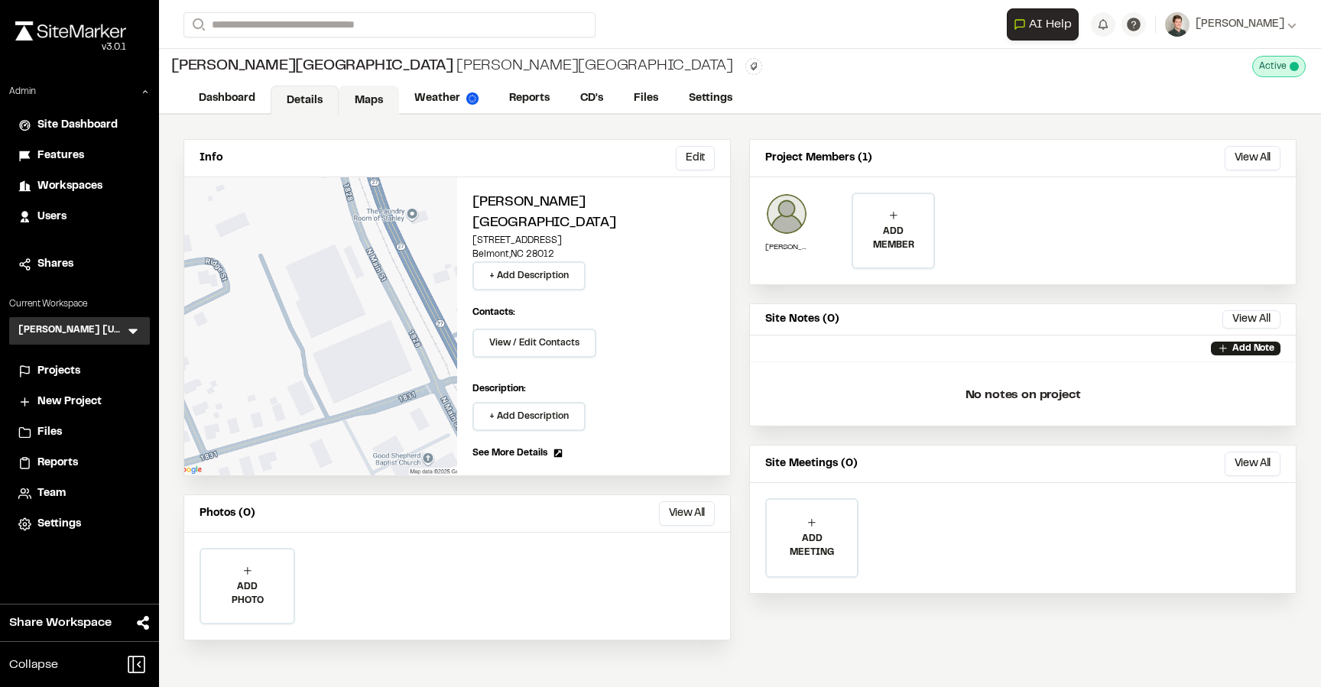
click at [366, 104] on link "Maps" at bounding box center [369, 100] width 60 height 29
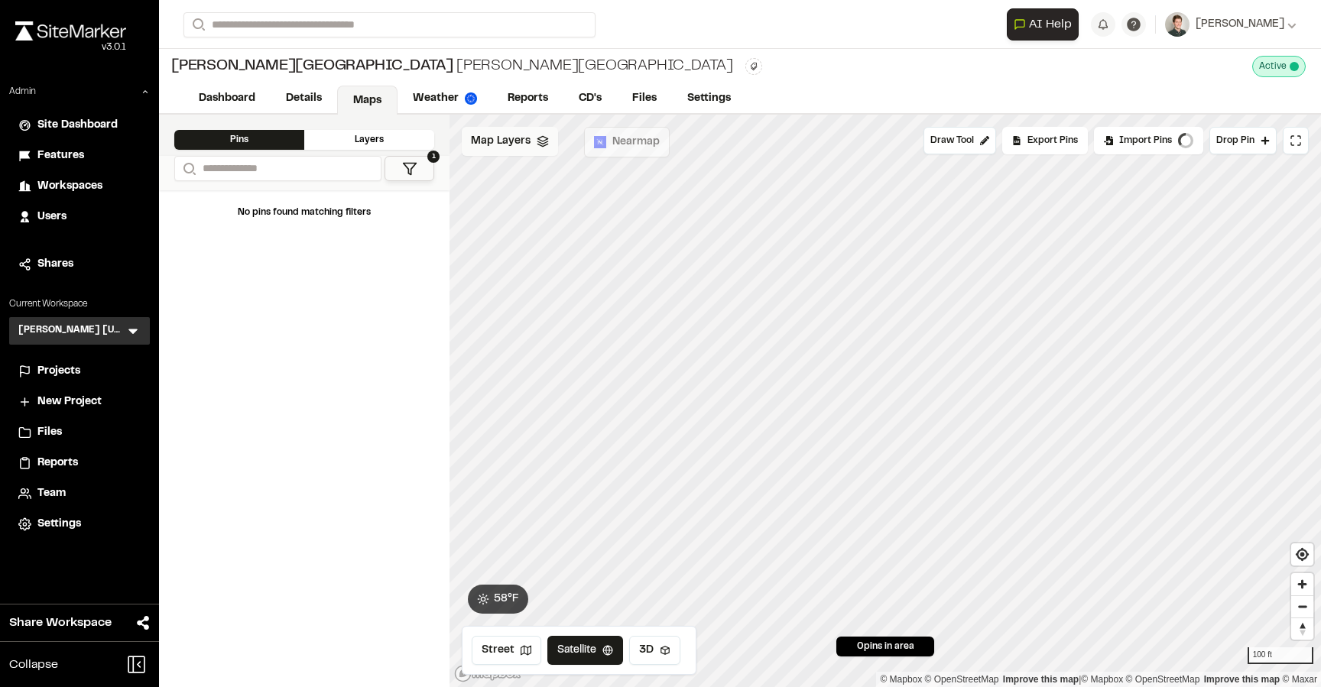
click at [495, 134] on span "Map Layers" at bounding box center [501, 141] width 60 height 17
click at [496, 136] on span "Map Layers" at bounding box center [501, 143] width 60 height 17
click at [143, 327] on div "[PERSON_NAME] [US_STATE] KH Menu" at bounding box center [79, 331] width 141 height 28
click at [137, 327] on icon at bounding box center [132, 330] width 15 height 15
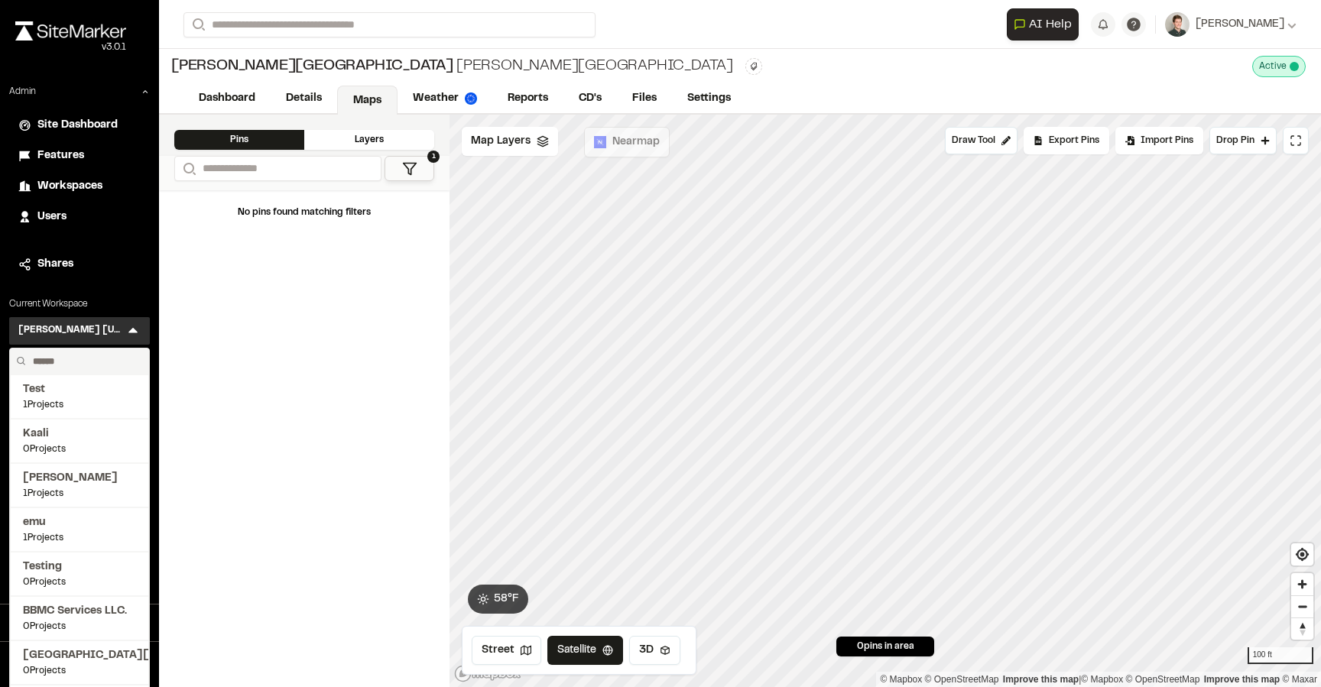
click at [83, 355] on input "text" at bounding box center [85, 362] width 116 height 26
type input "**********"
click at [319, 97] on link "Details" at bounding box center [305, 100] width 68 height 29
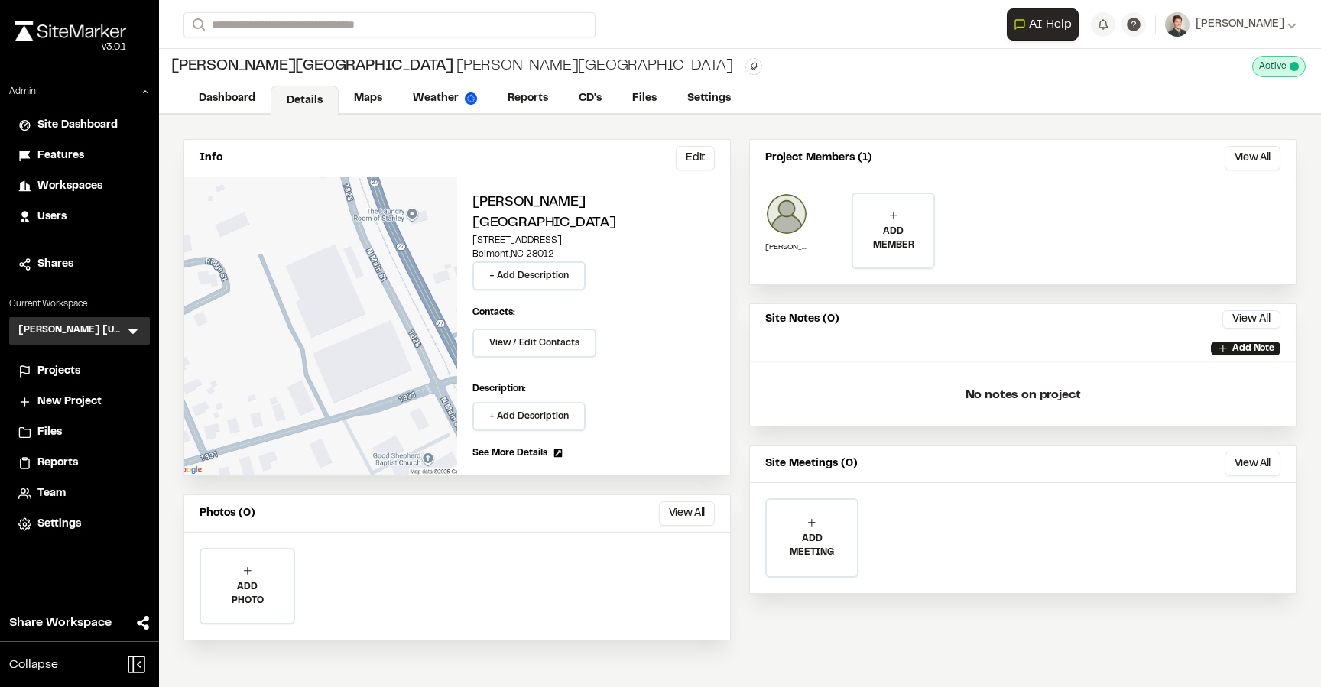
click at [140, 334] on icon at bounding box center [132, 330] width 15 height 15
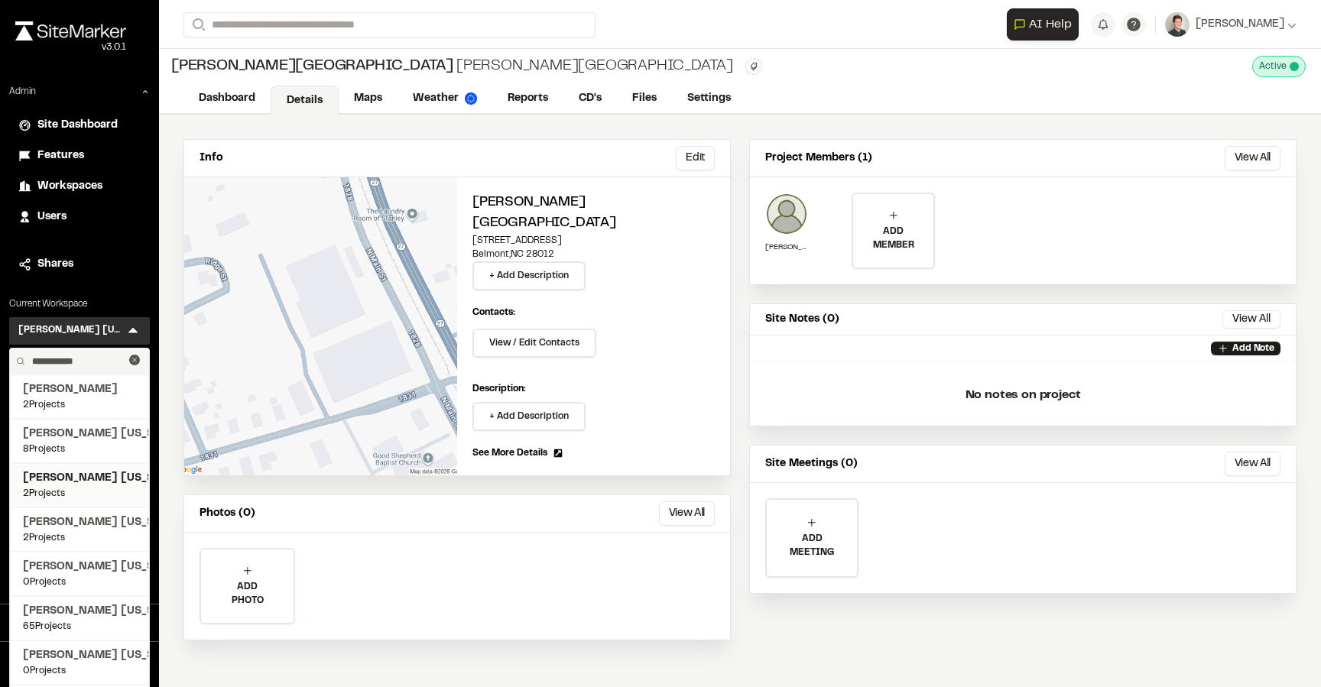
scroll to position [43, 0]
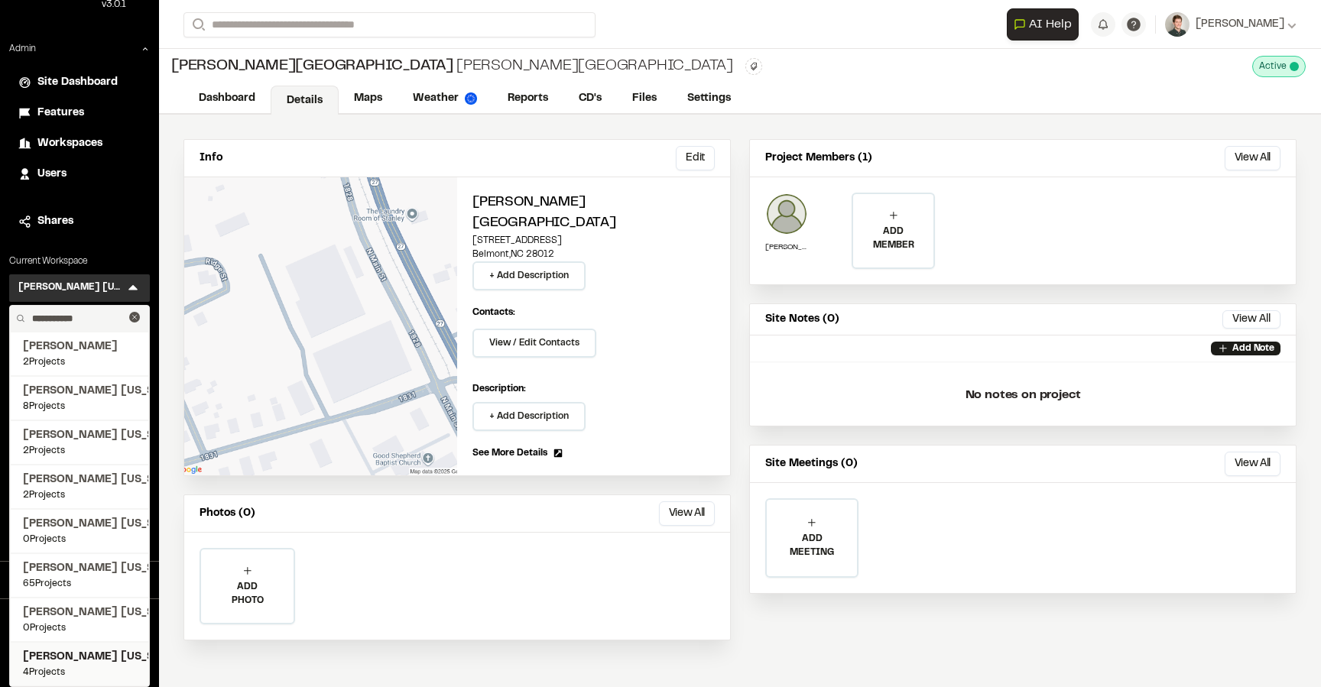
click at [90, 666] on span "4 Projects" at bounding box center [79, 673] width 113 height 14
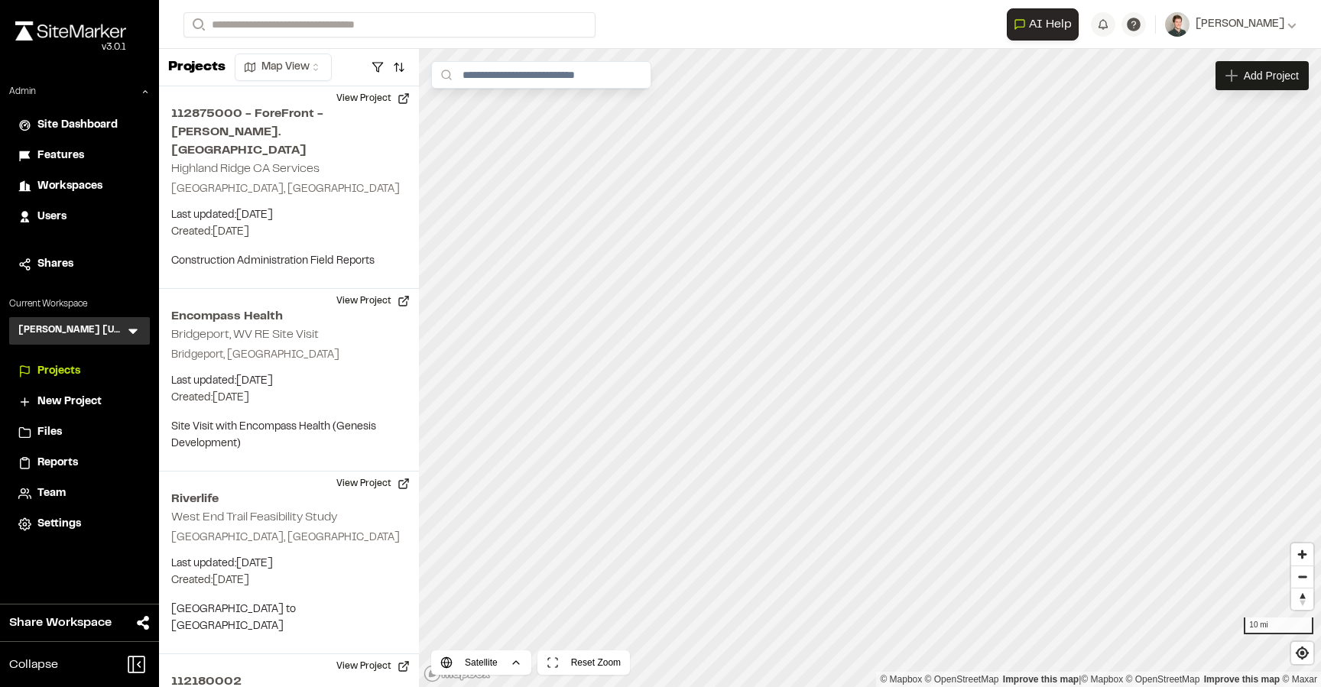
click at [136, 333] on icon at bounding box center [132, 330] width 15 height 15
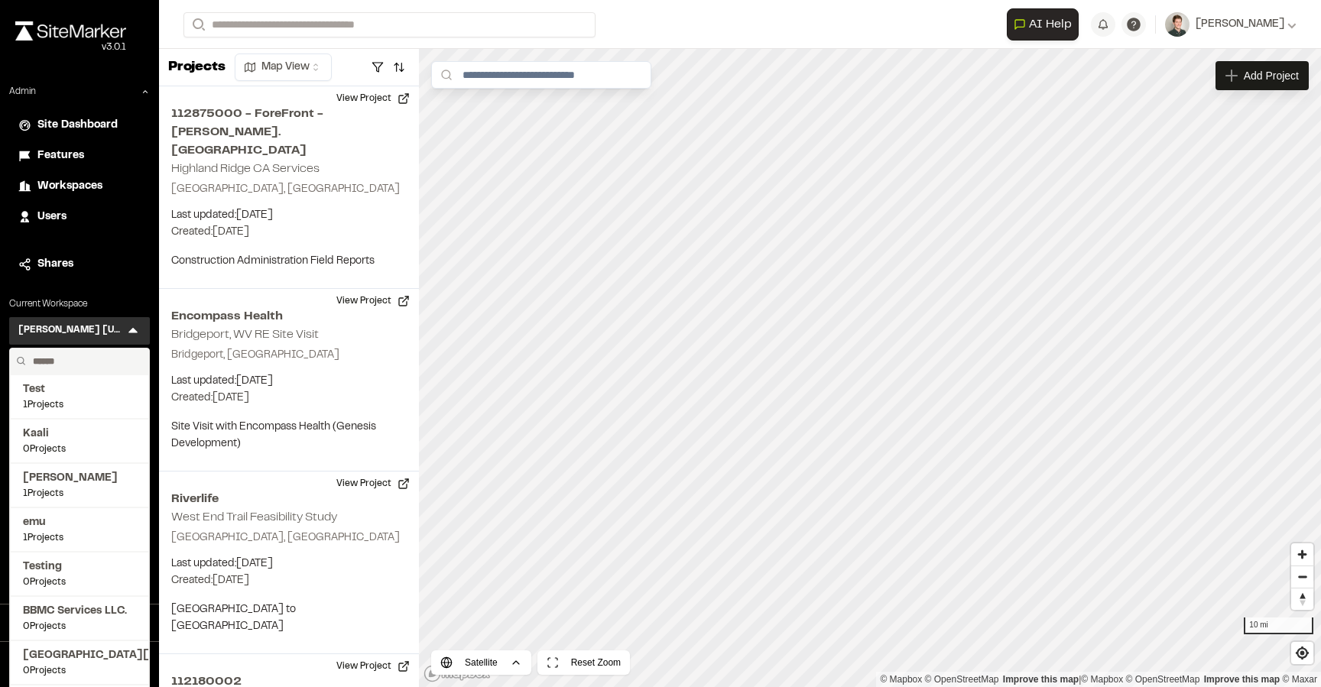
click at [98, 366] on input "text" at bounding box center [85, 362] width 116 height 26
type input "*"
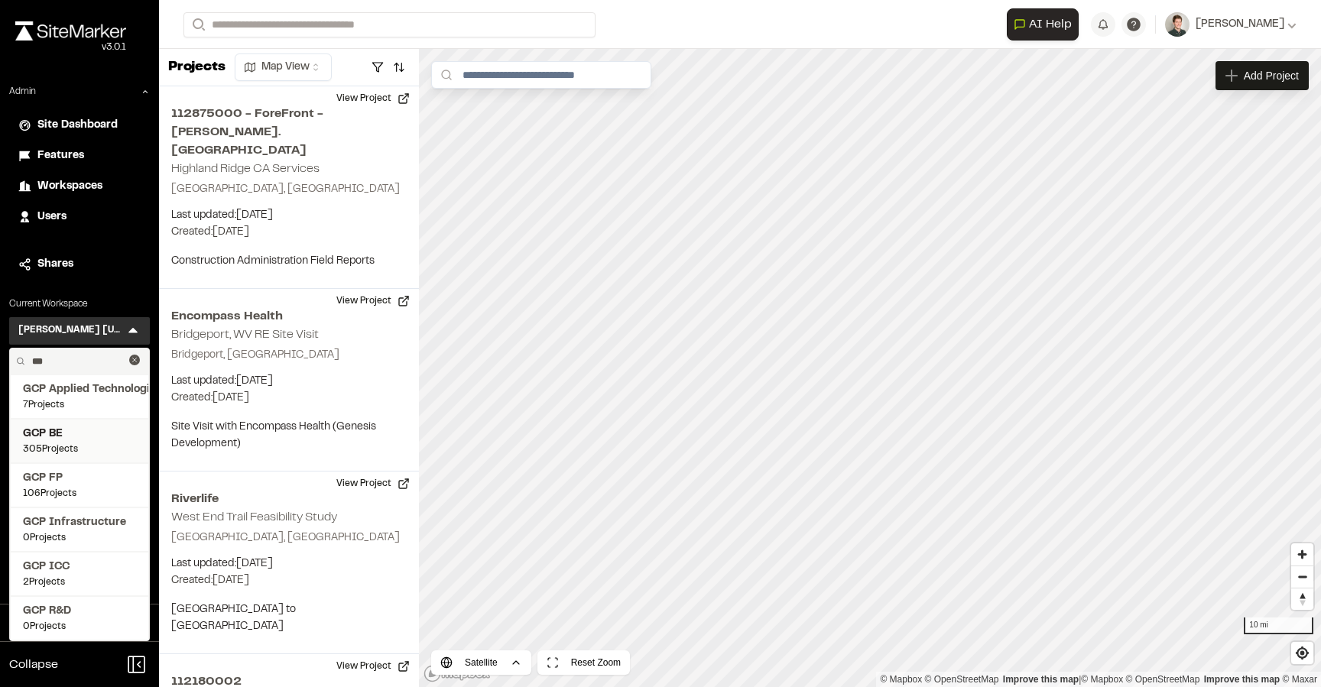
type input "***"
click at [80, 438] on span "GCP BE" at bounding box center [79, 434] width 113 height 17
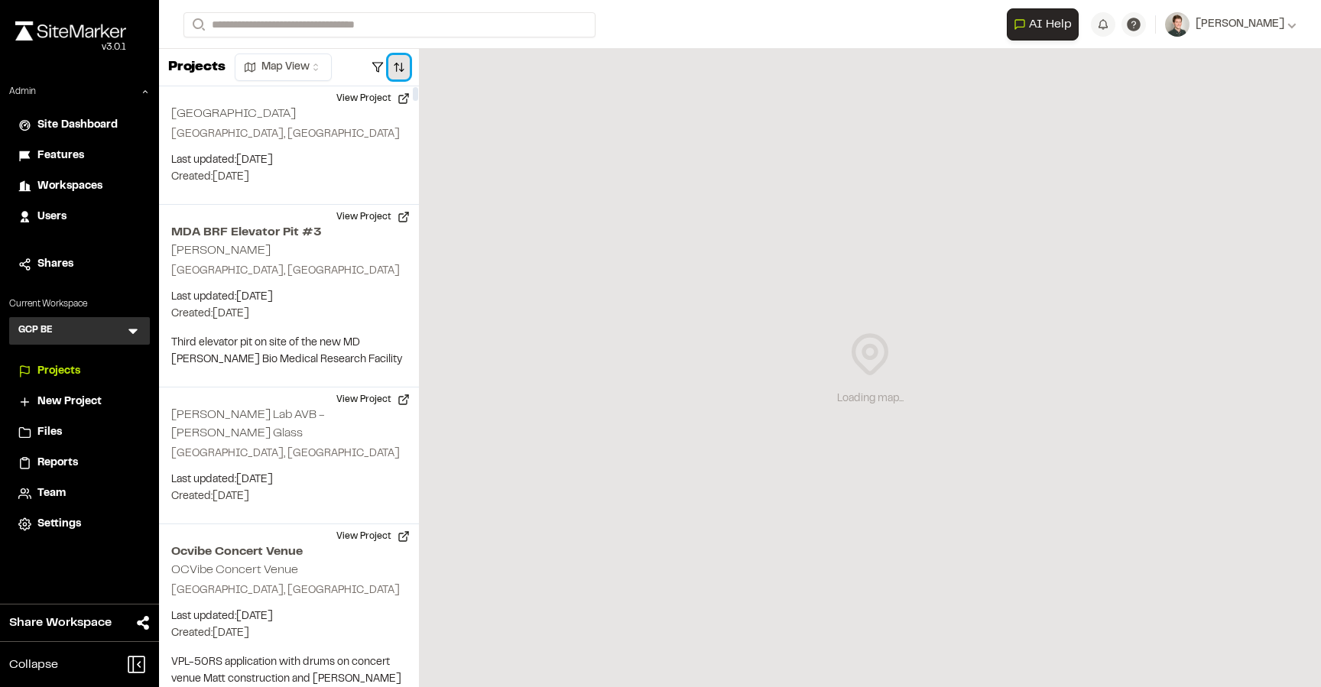
click at [401, 70] on button "button" at bounding box center [398, 67] width 21 height 24
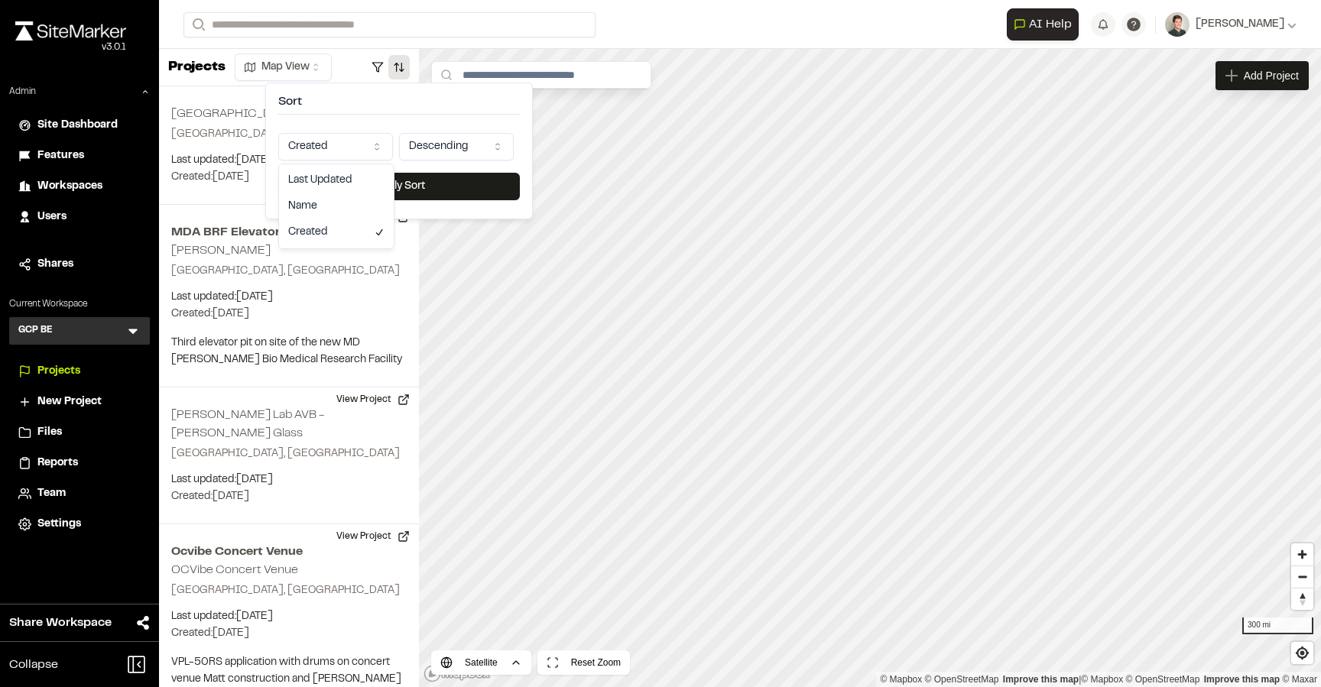
click at [367, 141] on html "Close sidebar v 3.0.1 Admin Site Dashboard Features Workspaces Users Shares Cur…" at bounding box center [660, 343] width 1321 height 687
click at [353, 191] on button "Apply Sort" at bounding box center [399, 187] width 242 height 28
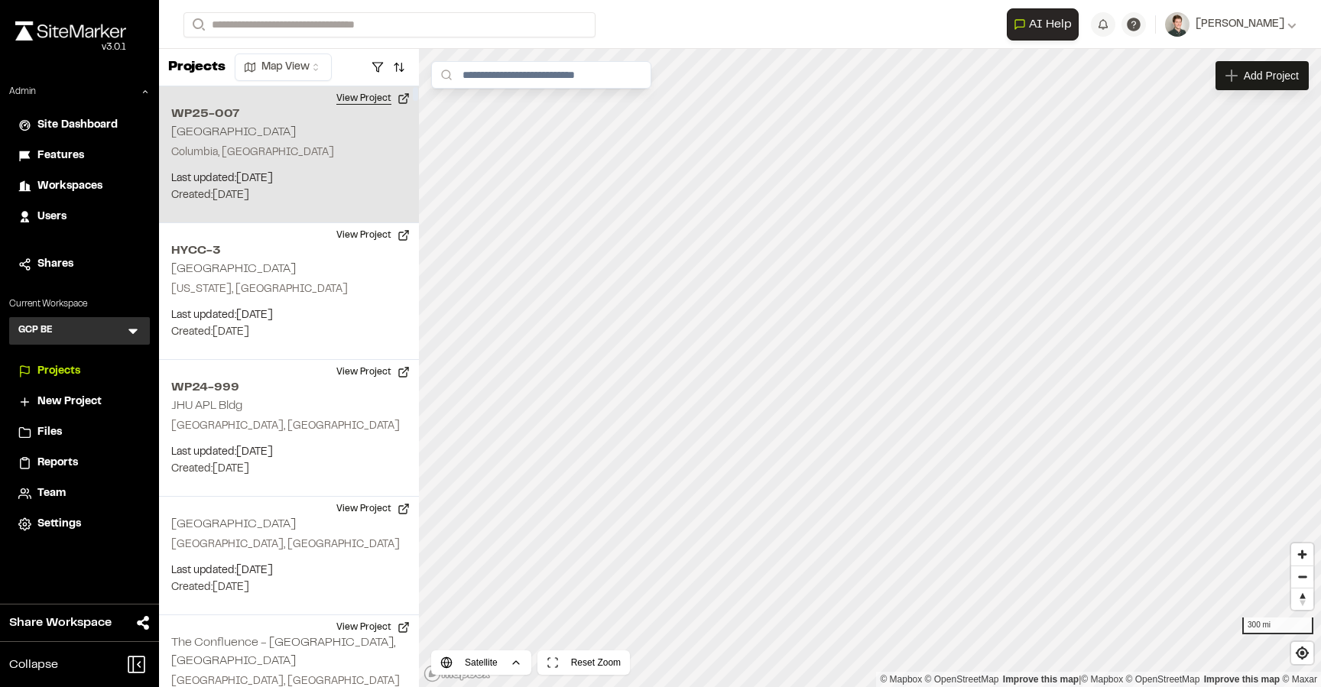
click at [372, 103] on button "View Project" at bounding box center [373, 98] width 92 height 24
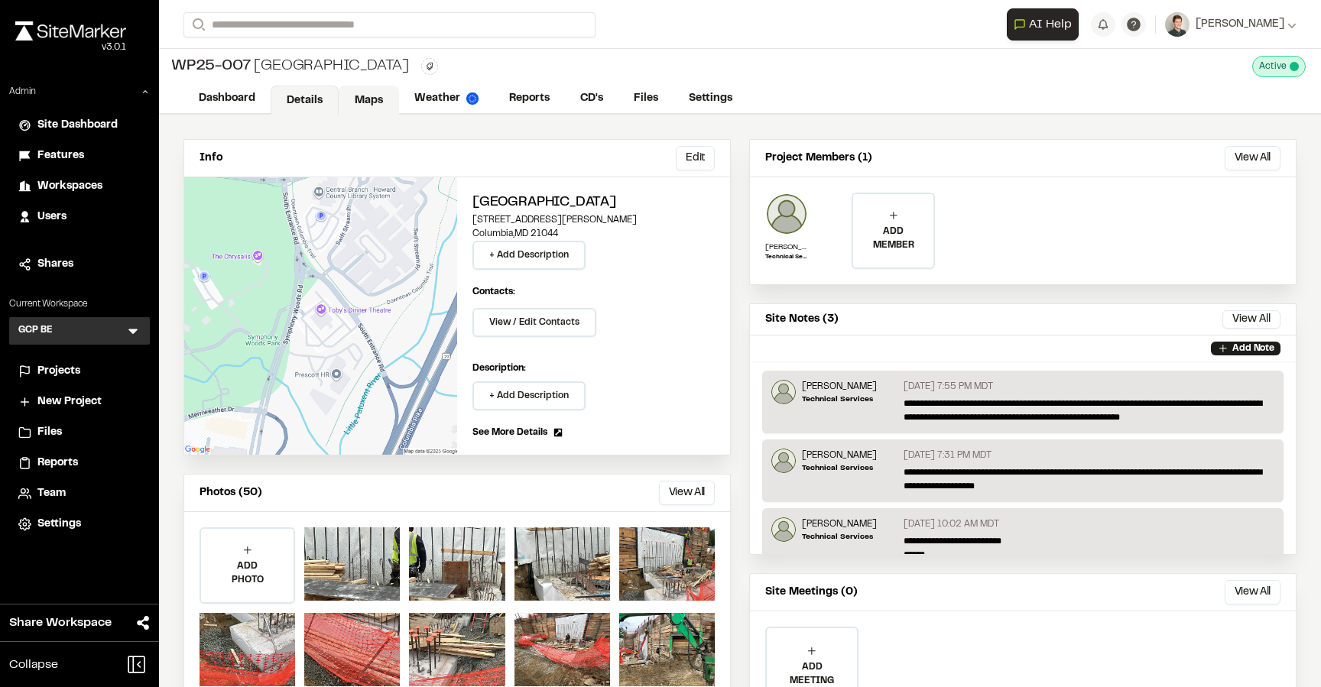
click at [374, 103] on link "Maps" at bounding box center [369, 100] width 60 height 29
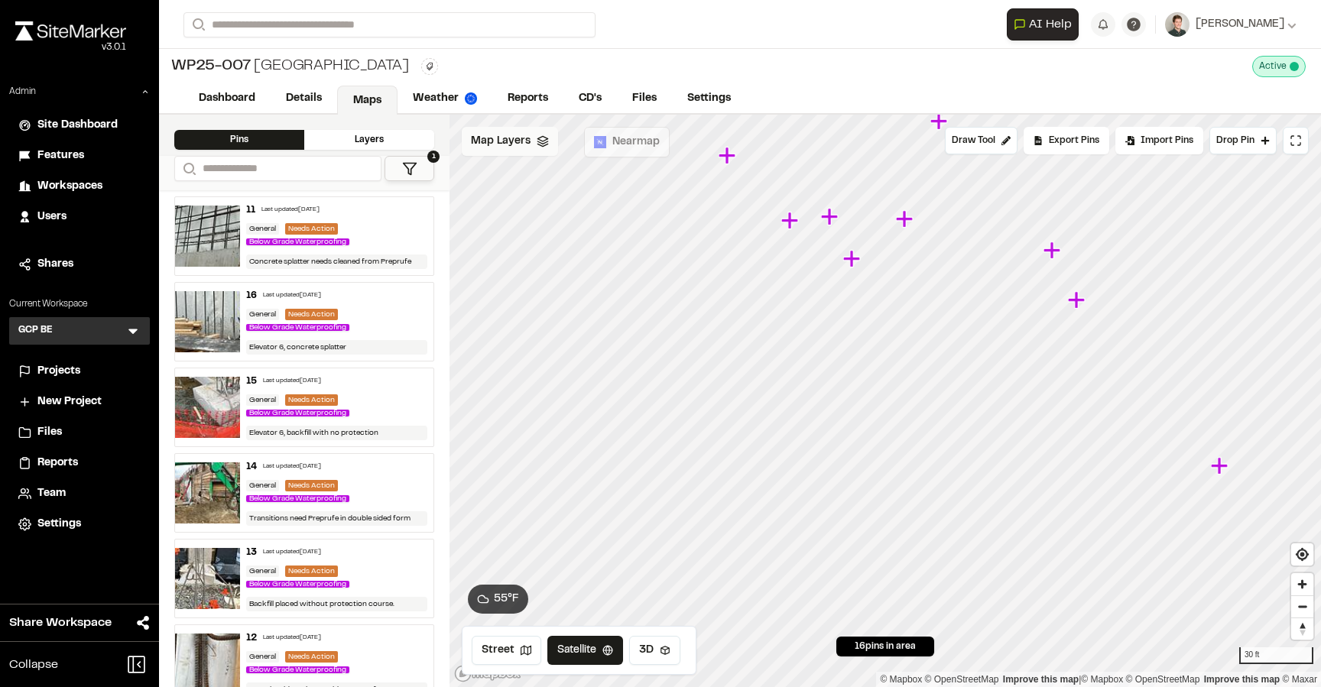
click at [518, 135] on span "Map Layers" at bounding box center [501, 141] width 60 height 17
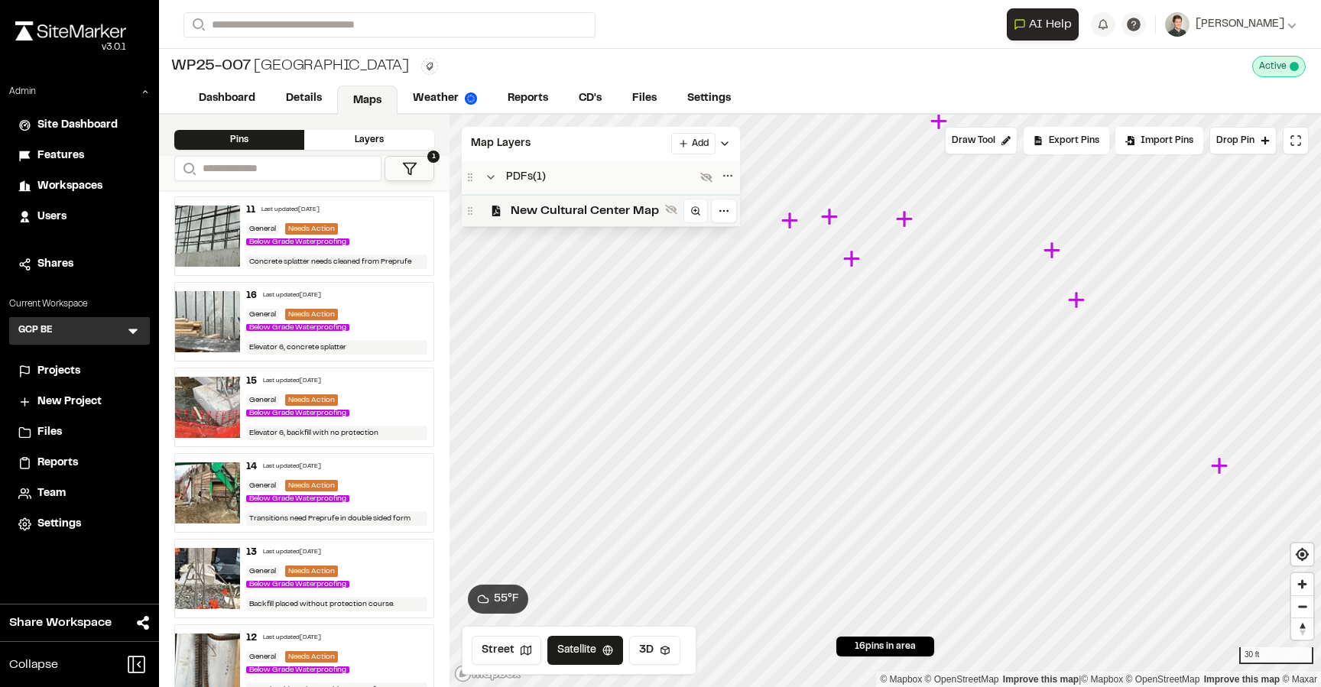
click at [534, 206] on span "New Cultural Center Map" at bounding box center [585, 211] width 148 height 18
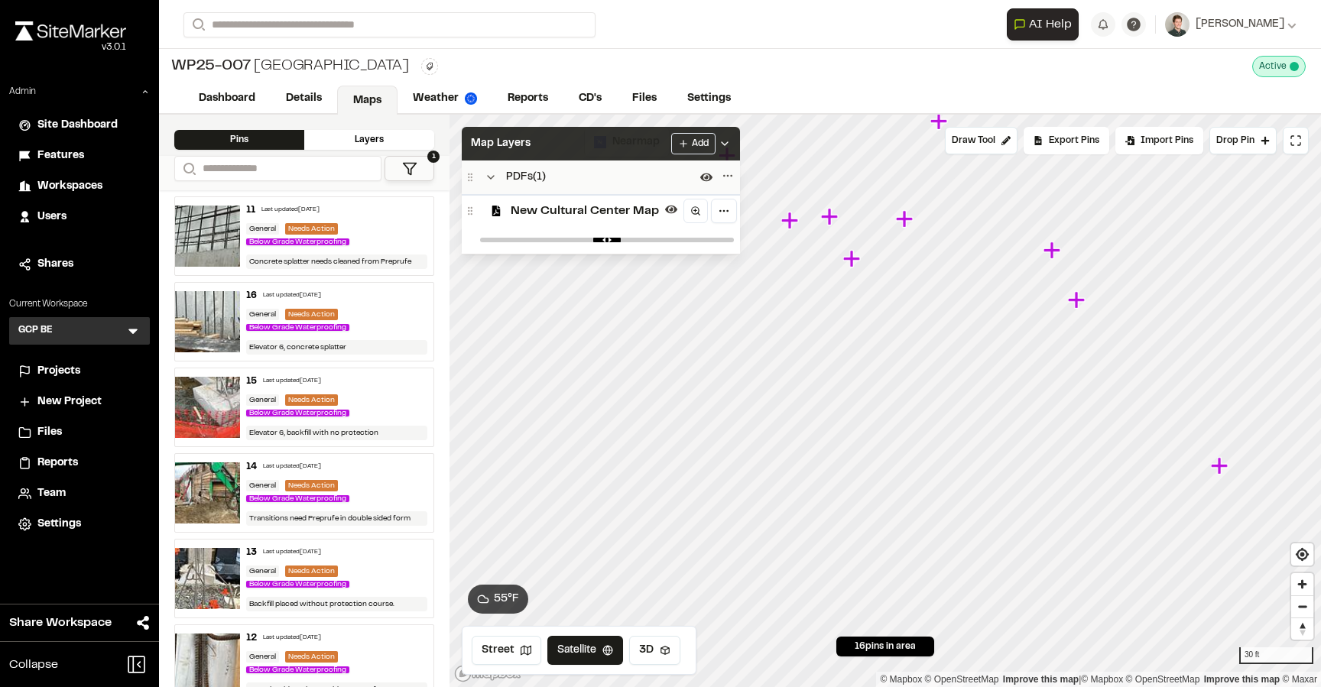
click at [563, 149] on div "Map Layers Add" at bounding box center [601, 144] width 278 height 34
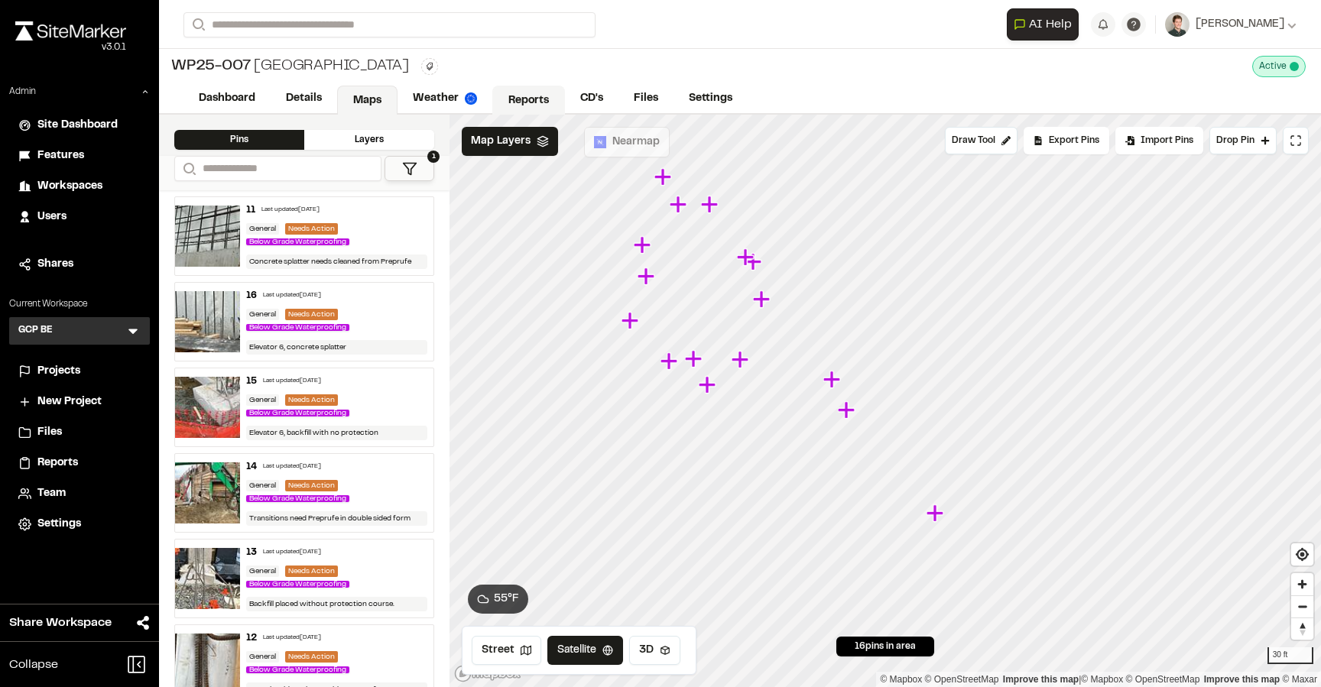
click at [543, 96] on link "Reports" at bounding box center [528, 100] width 73 height 29
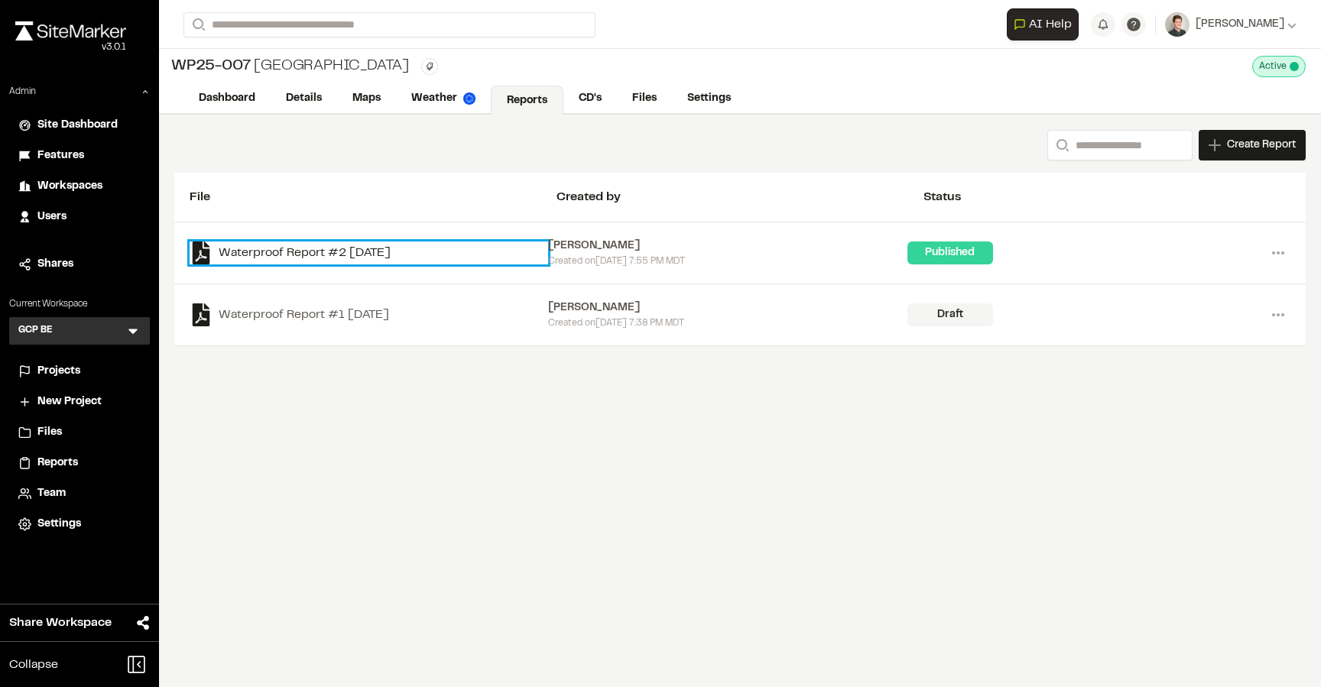
click at [365, 250] on link "Waterproof Report #2 2025-09-30" at bounding box center [369, 253] width 359 height 23
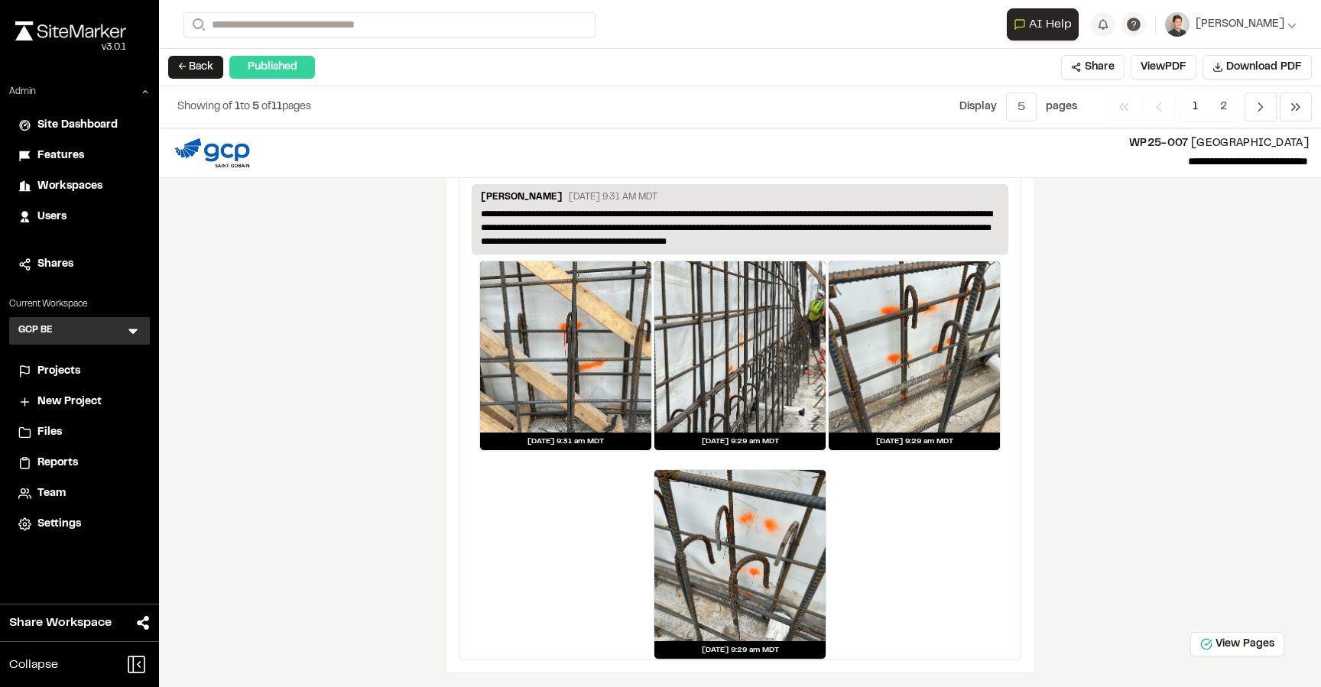
scroll to position [3152, 0]
click at [200, 73] on button "← Back" at bounding box center [195, 67] width 55 height 23
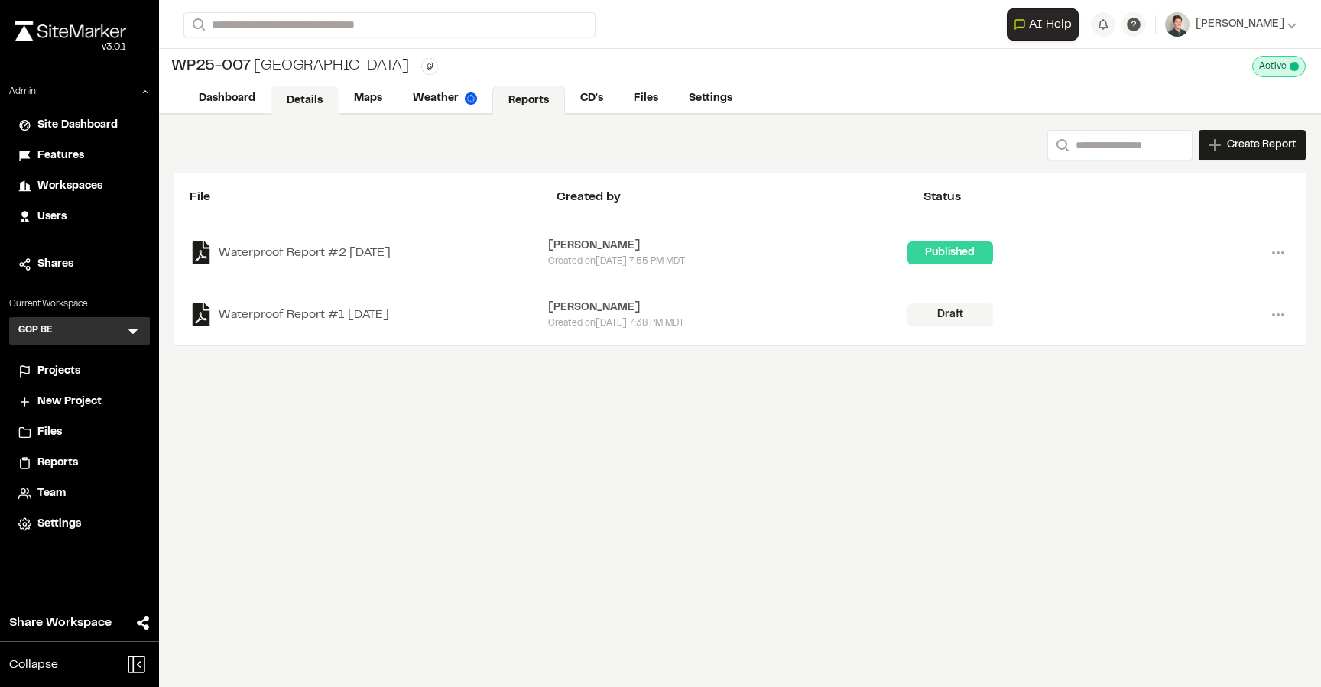
click at [292, 101] on link "Details" at bounding box center [305, 100] width 68 height 29
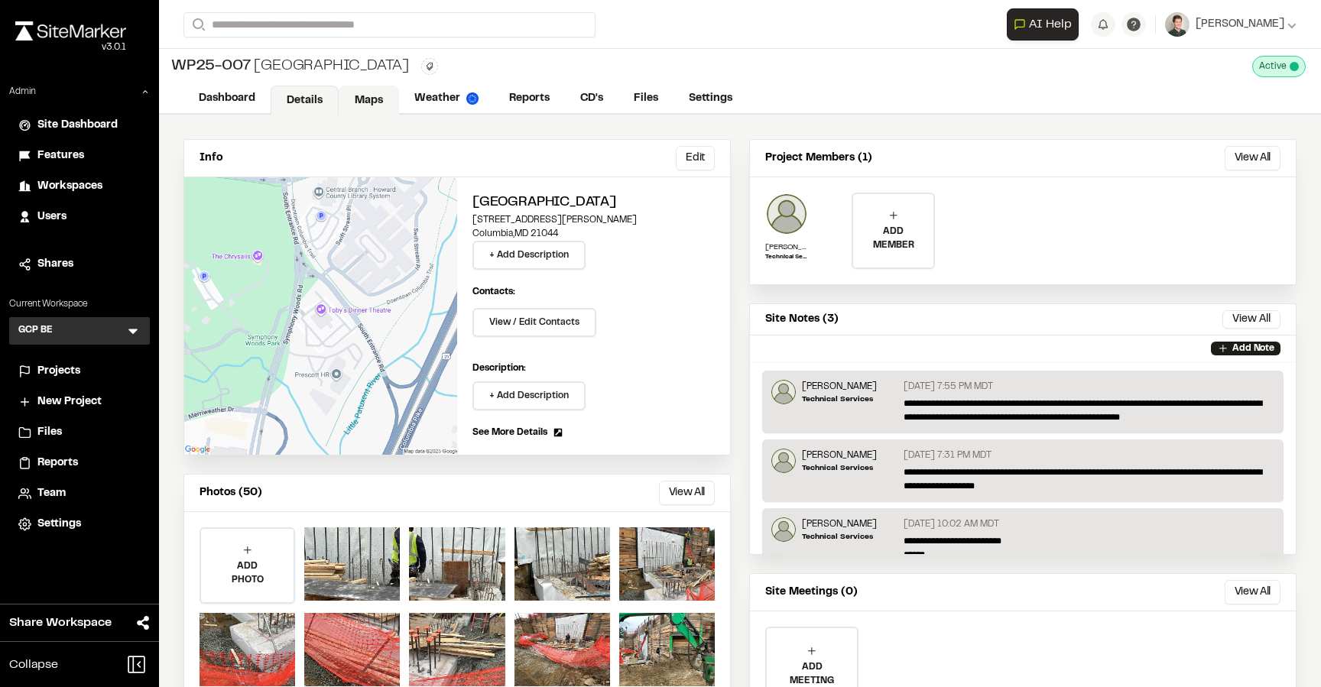
click at [371, 99] on link "Maps" at bounding box center [369, 100] width 60 height 29
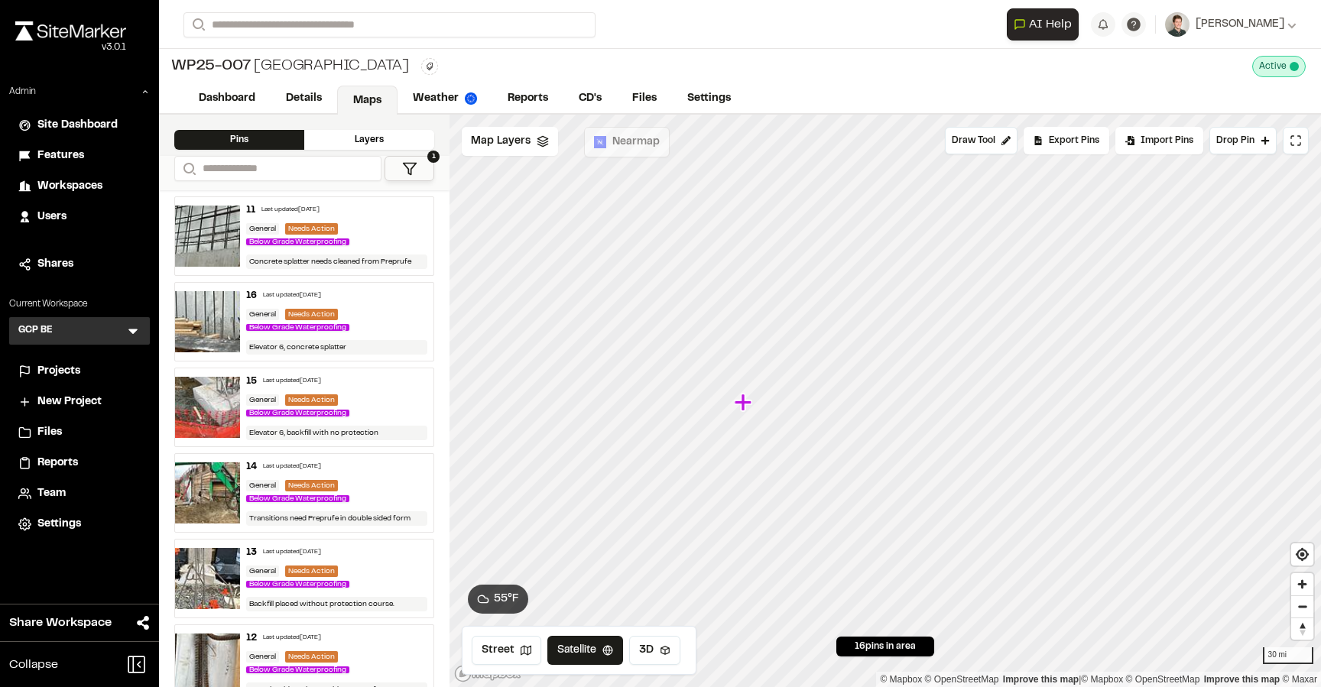
click at [37, 361] on li "Projects" at bounding box center [79, 371] width 141 height 29
click at [62, 378] on span "Projects" at bounding box center [58, 371] width 43 height 17
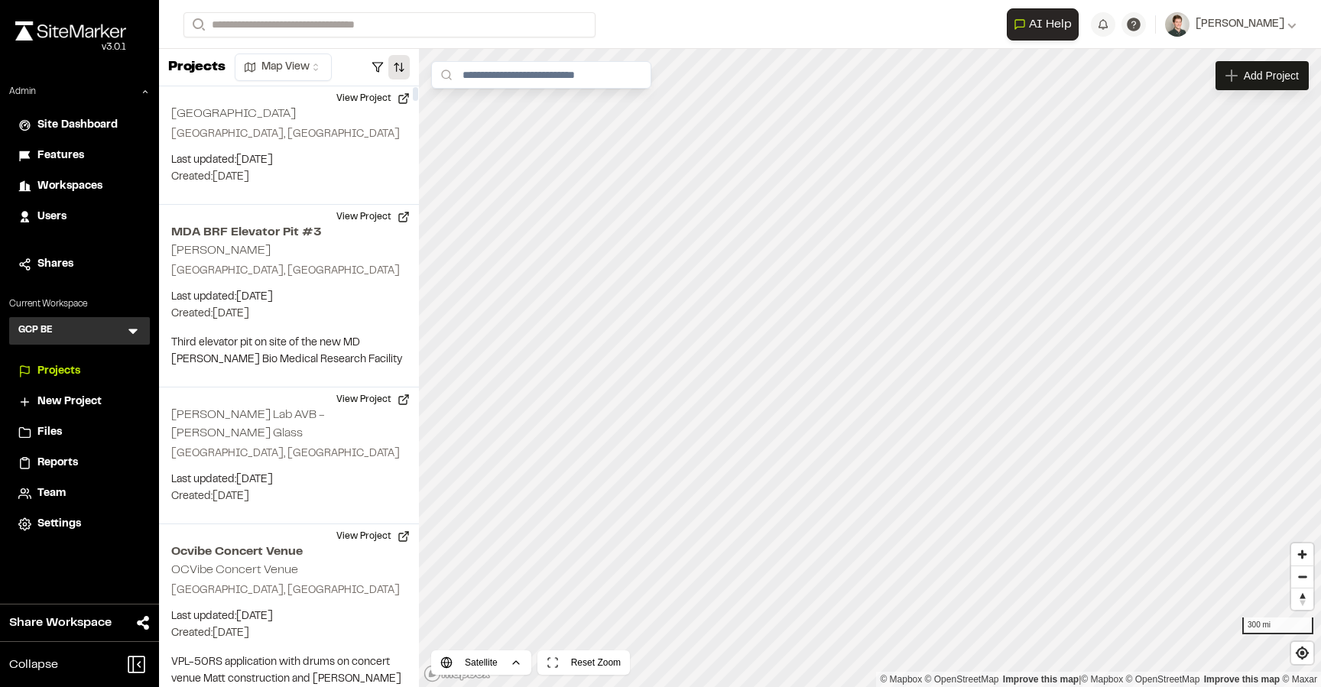
click at [406, 73] on button "button" at bounding box center [398, 67] width 21 height 24
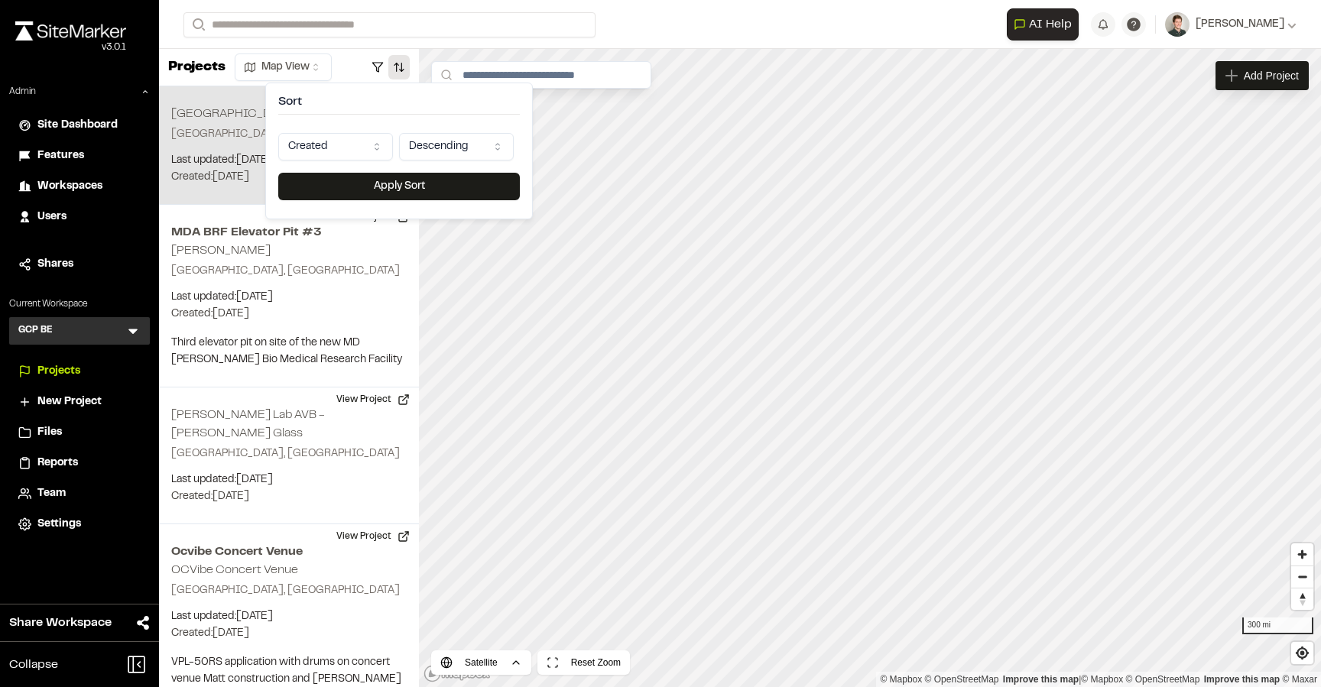
click at [219, 131] on p "[GEOGRAPHIC_DATA], [GEOGRAPHIC_DATA]" at bounding box center [288, 134] width 235 height 17
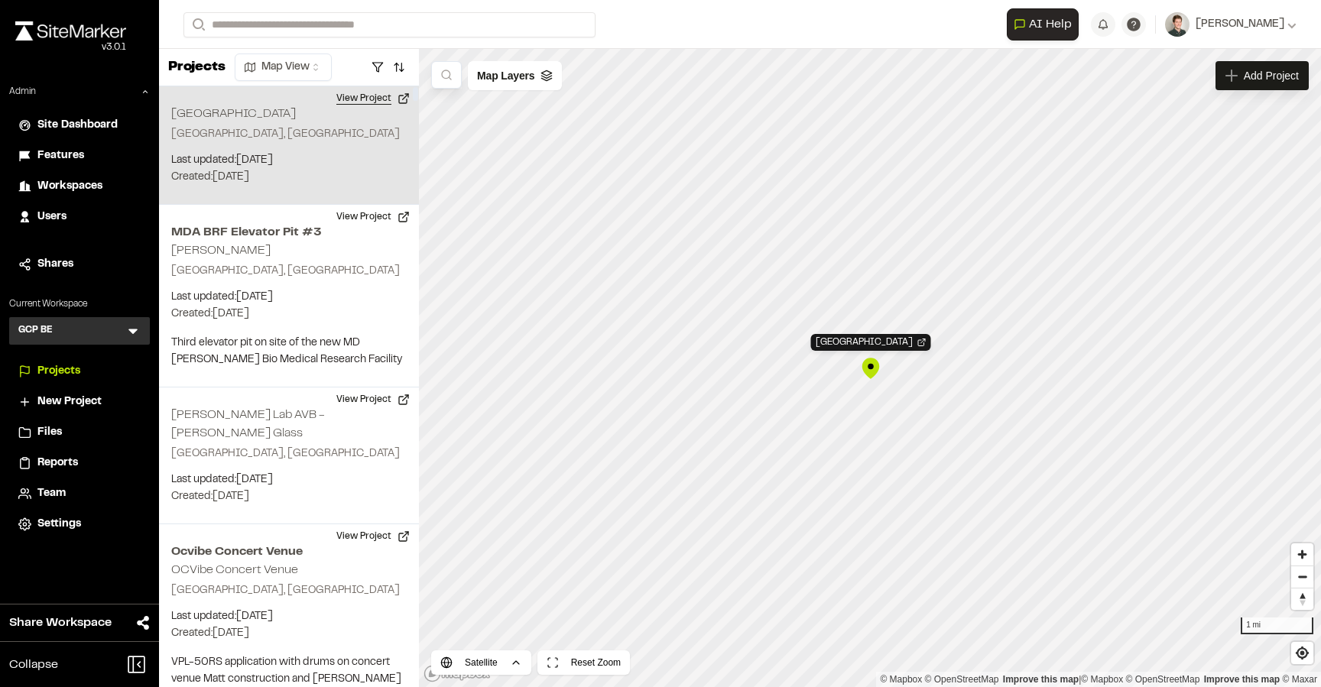
click at [361, 100] on button "View Project" at bounding box center [373, 98] width 92 height 24
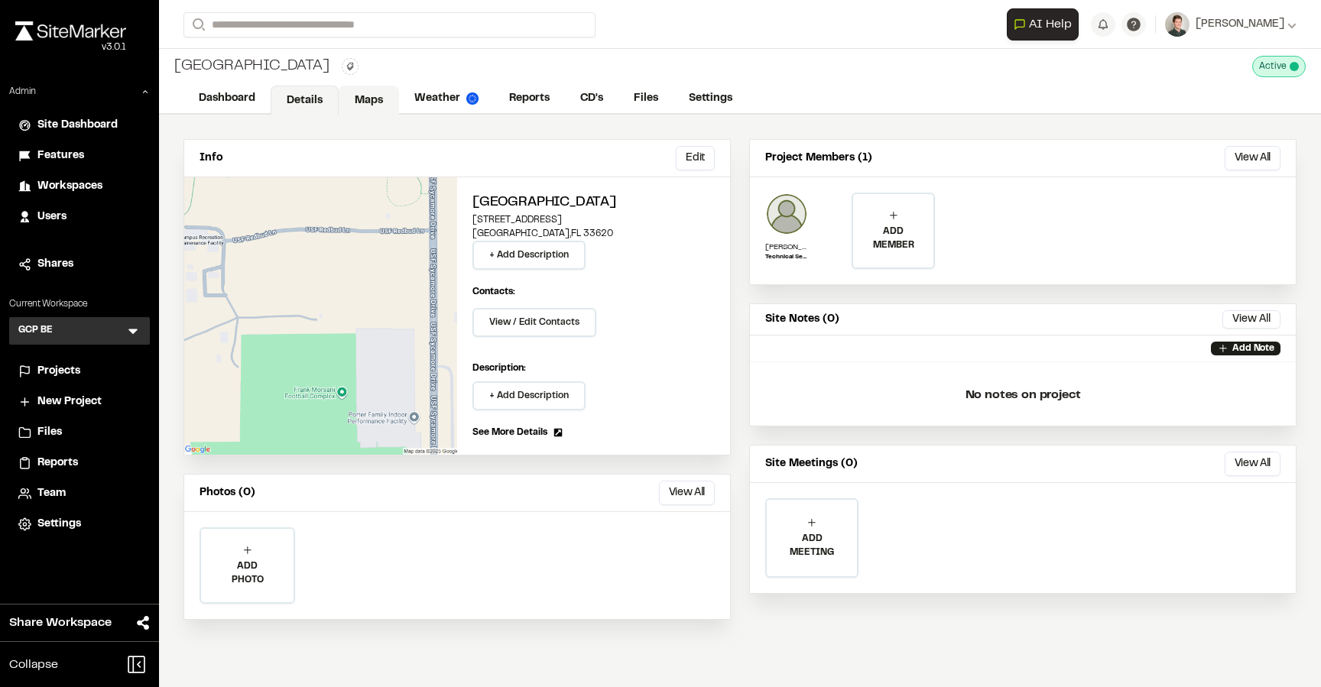
click at [379, 102] on link "Maps" at bounding box center [369, 100] width 60 height 29
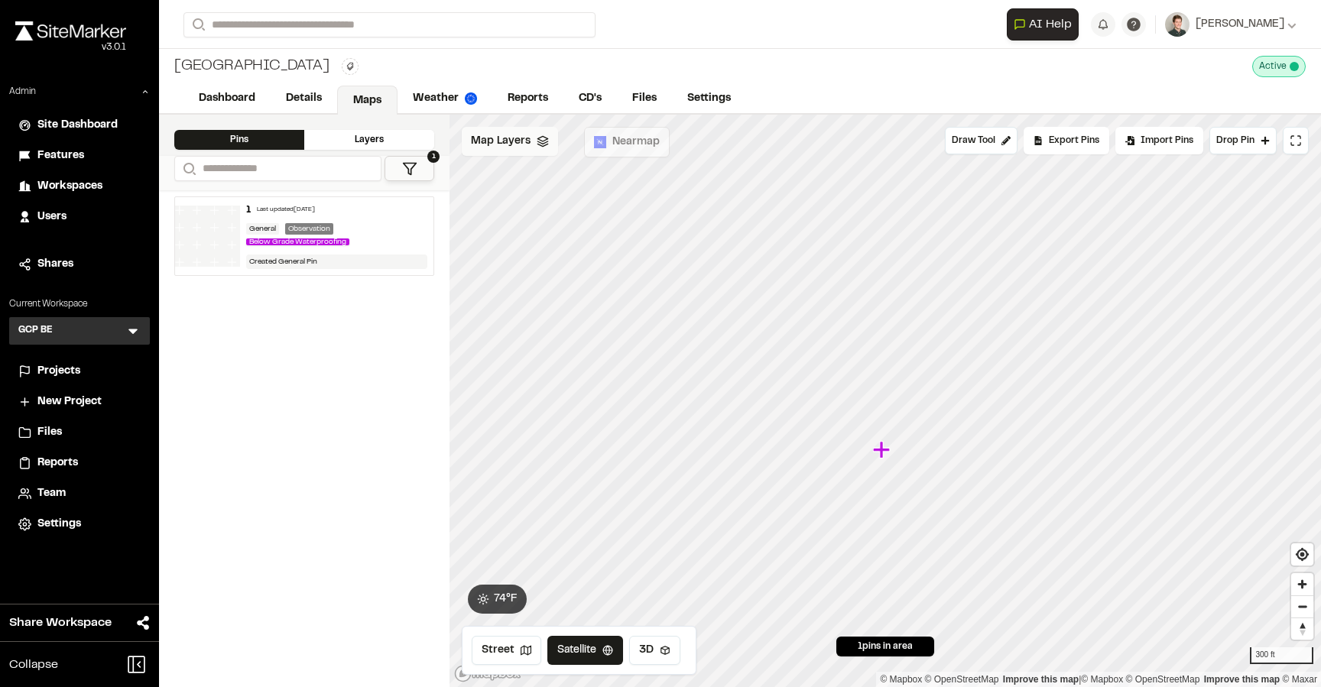
click at [524, 148] on span "Map Layers" at bounding box center [501, 141] width 60 height 17
click at [511, 149] on span "Map Layers" at bounding box center [501, 143] width 60 height 17
click at [371, 227] on div "General Observation Below Grade Waterproofing" at bounding box center [337, 235] width 182 height 25
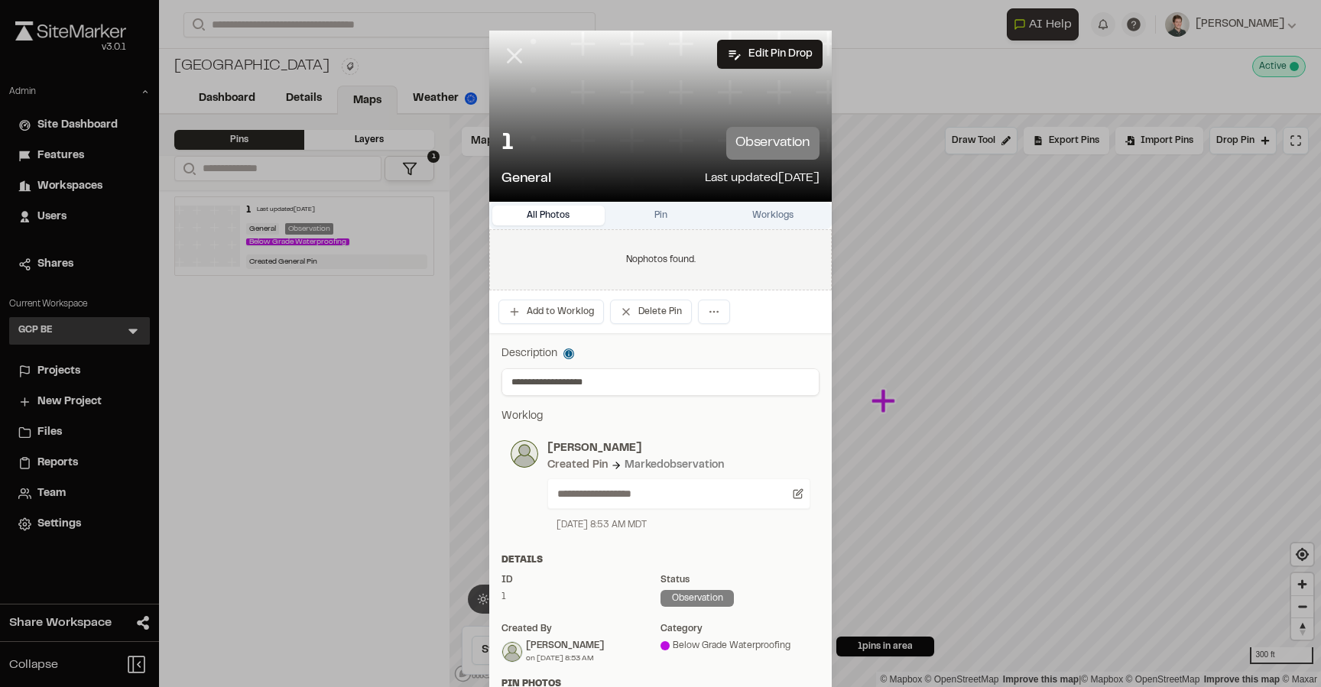
click at [518, 57] on line at bounding box center [514, 56] width 13 height 13
